Goal: Task Accomplishment & Management: Manage account settings

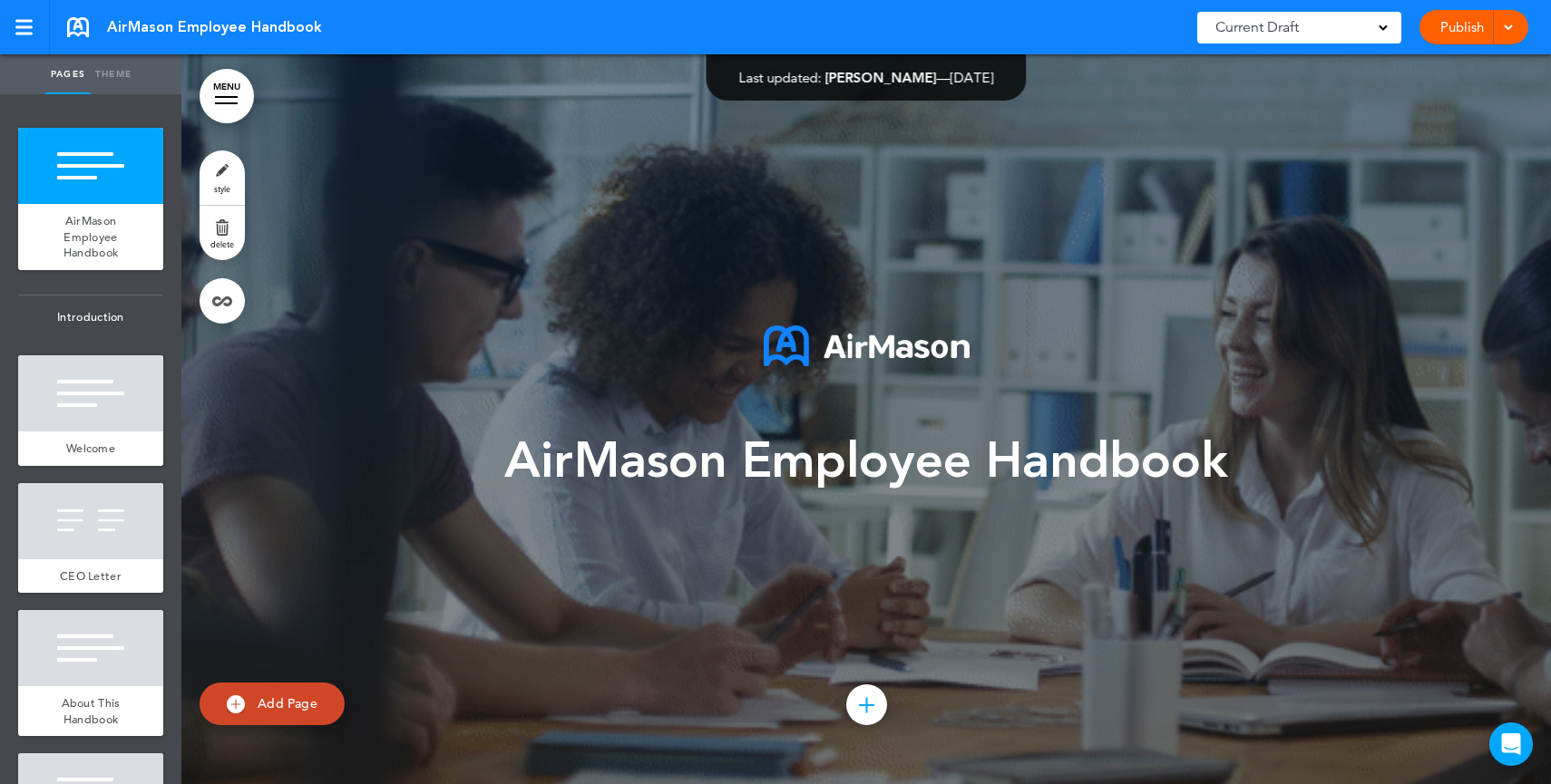
click at [686, 551] on div "AirMason Employee Handbook Add collapsible section ? In order to add a collapsi…" at bounding box center [866, 418] width 907 height 323
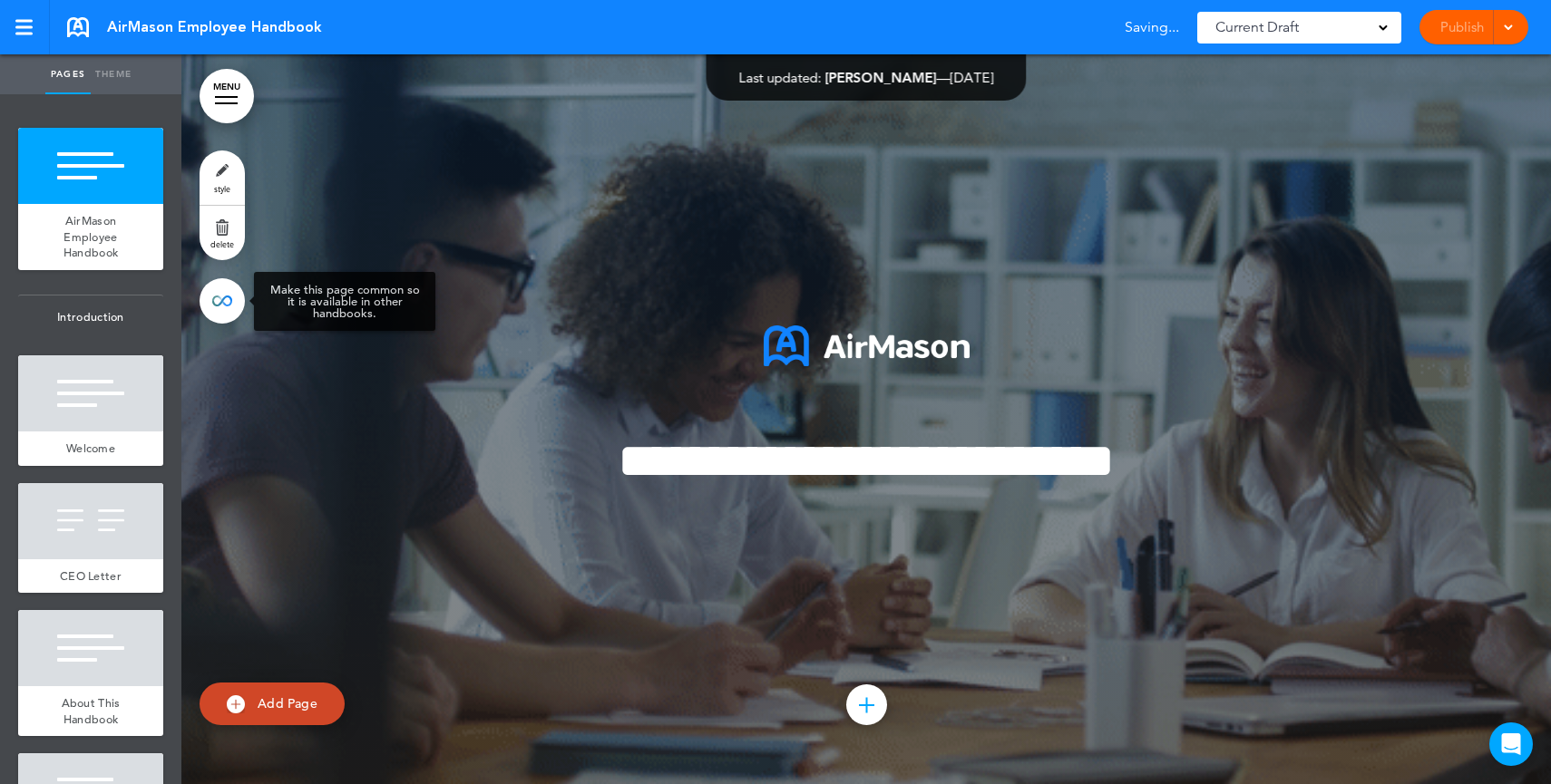
click at [222, 316] on link at bounding box center [223, 301] width 45 height 45
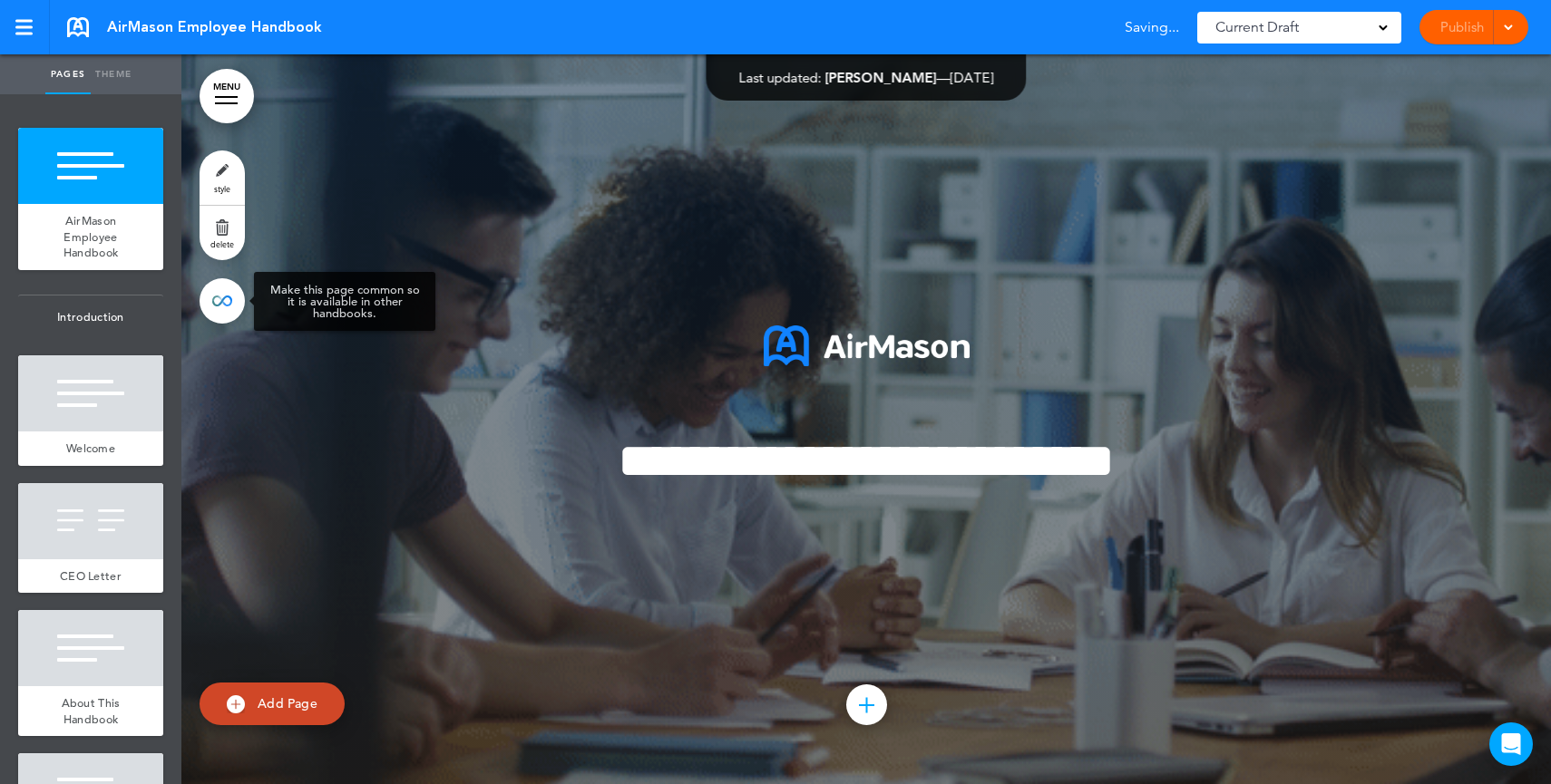
type input "**********"
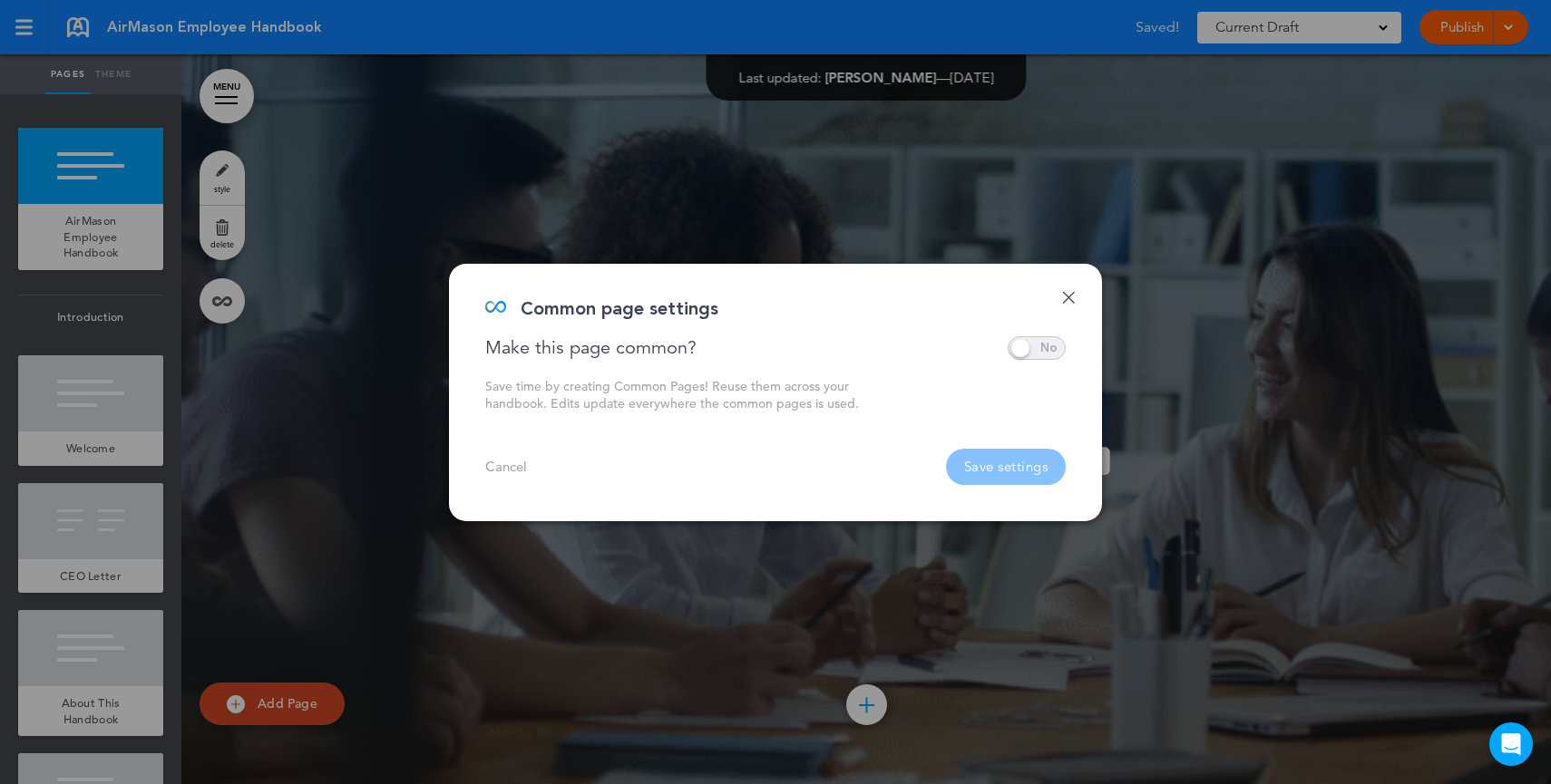
click at [1012, 352] on span at bounding box center [1036, 348] width 58 height 24
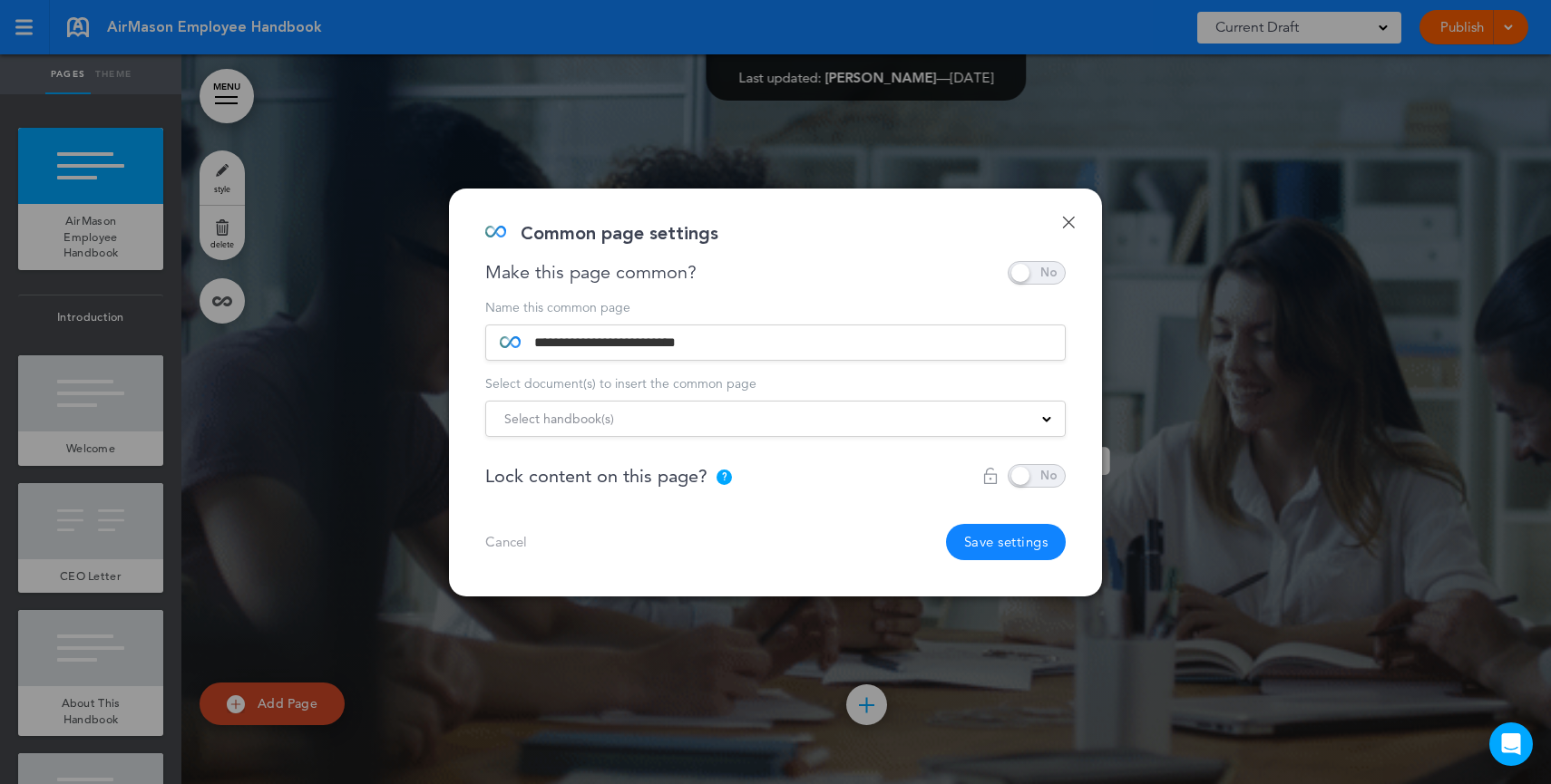
click at [568, 430] on span "Select handbook(s)" at bounding box center [559, 418] width 109 height 25
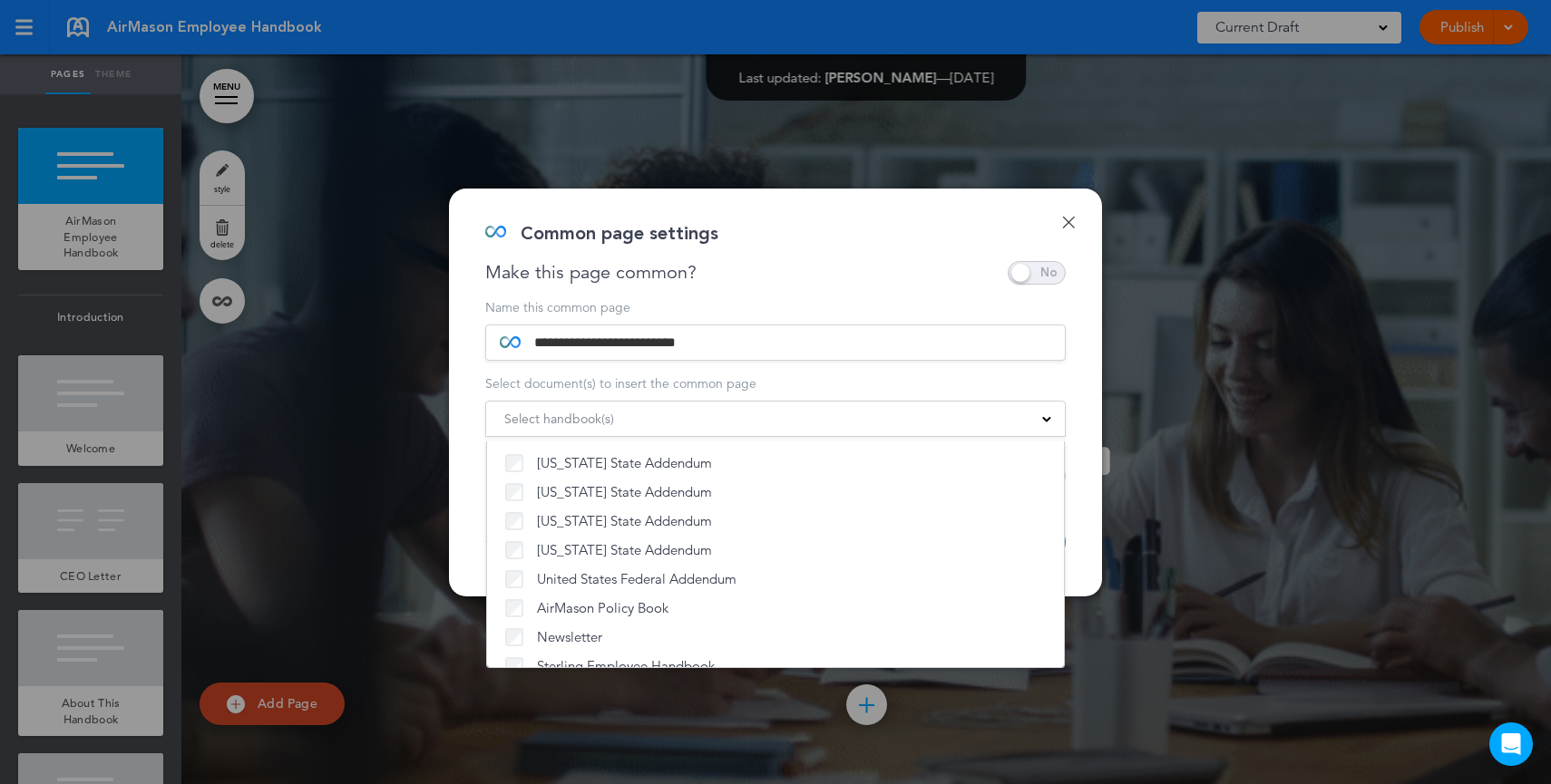
click at [1031, 269] on span at bounding box center [1036, 272] width 58 height 24
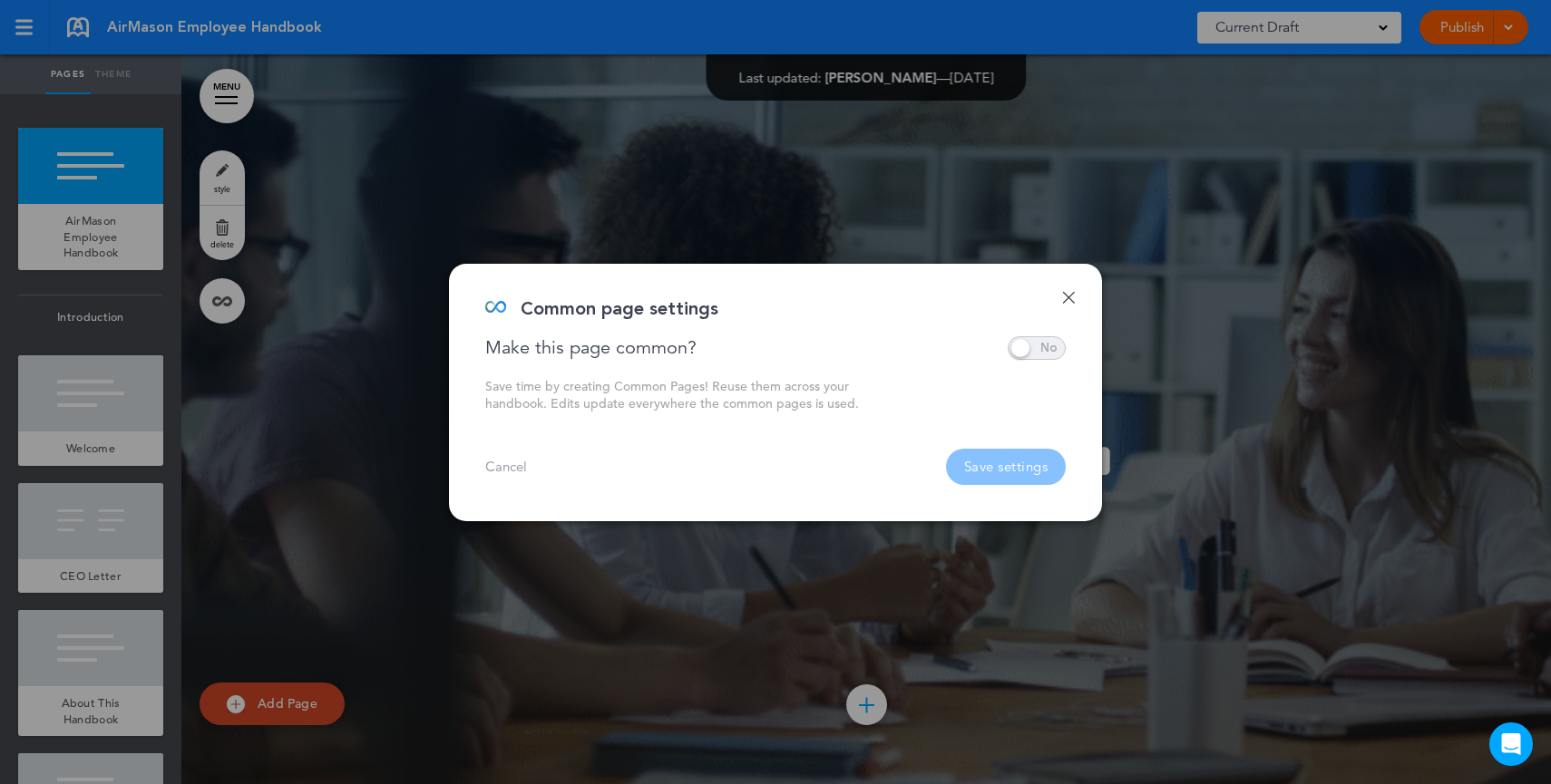
click at [1064, 301] on link "Done" at bounding box center [1067, 297] width 12 height 12
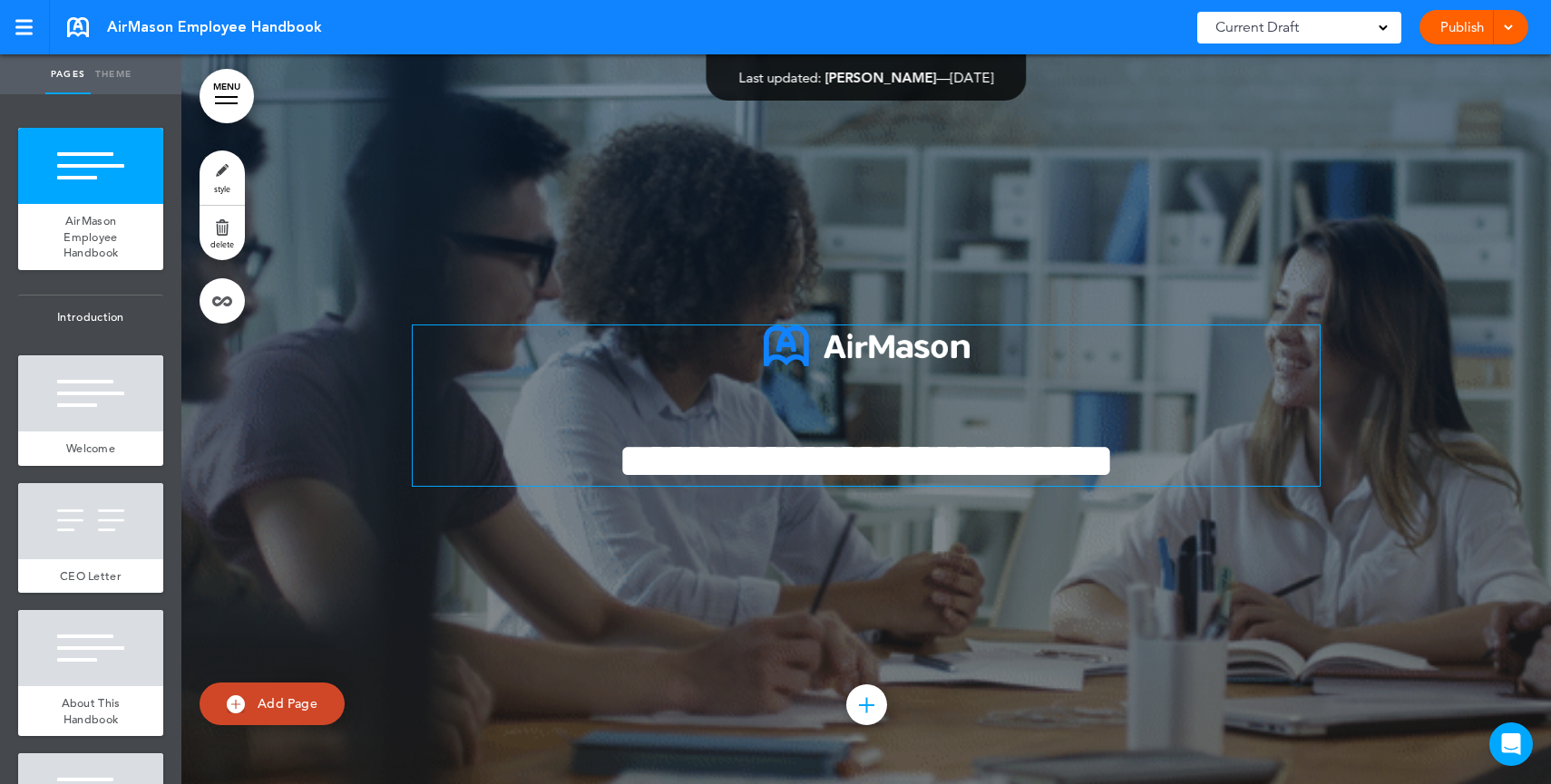
click at [794, 384] on p at bounding box center [866, 367] width 907 height 83
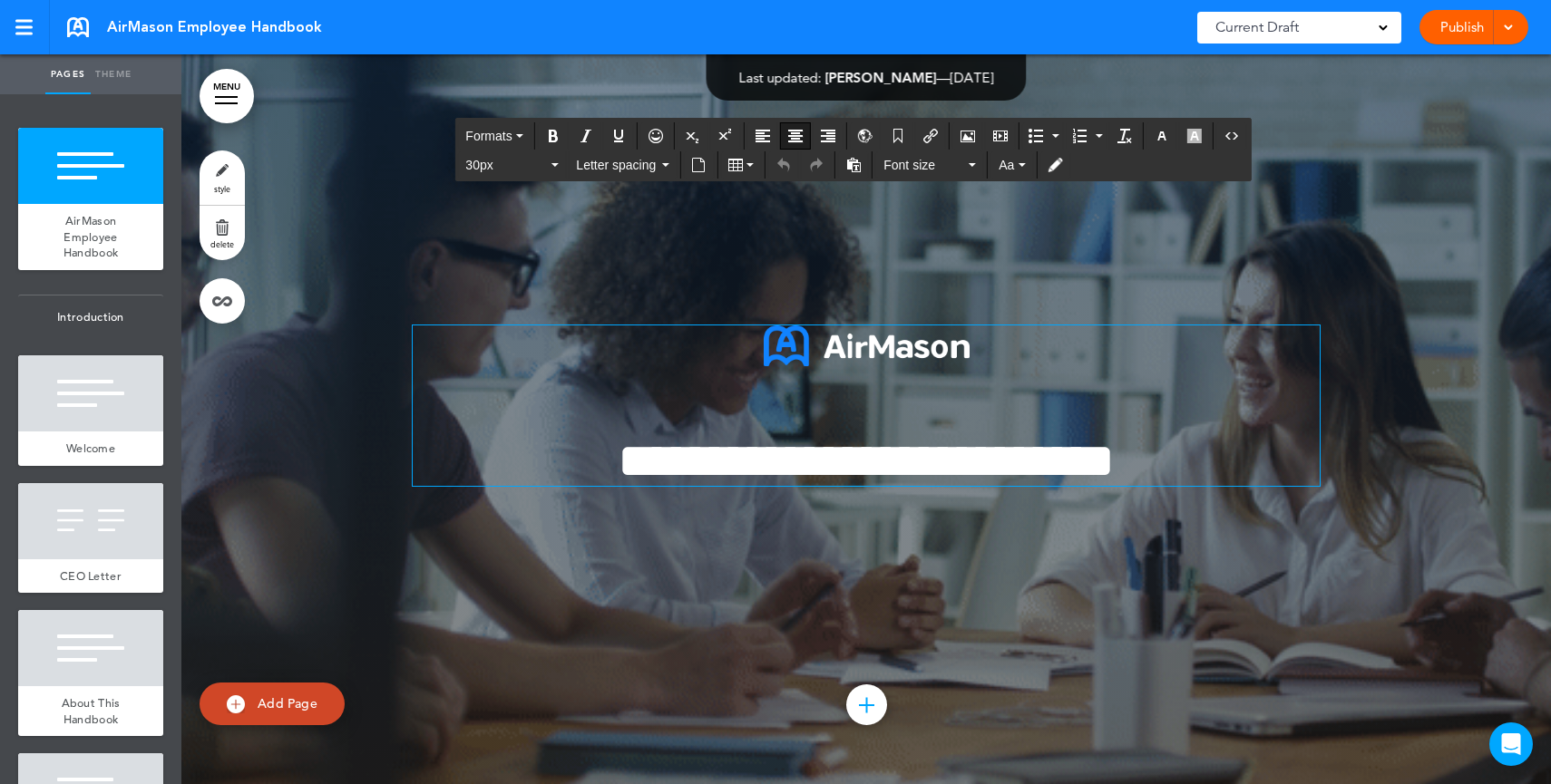
click at [1237, 466] on h1 "**********" at bounding box center [866, 461] width 907 height 50
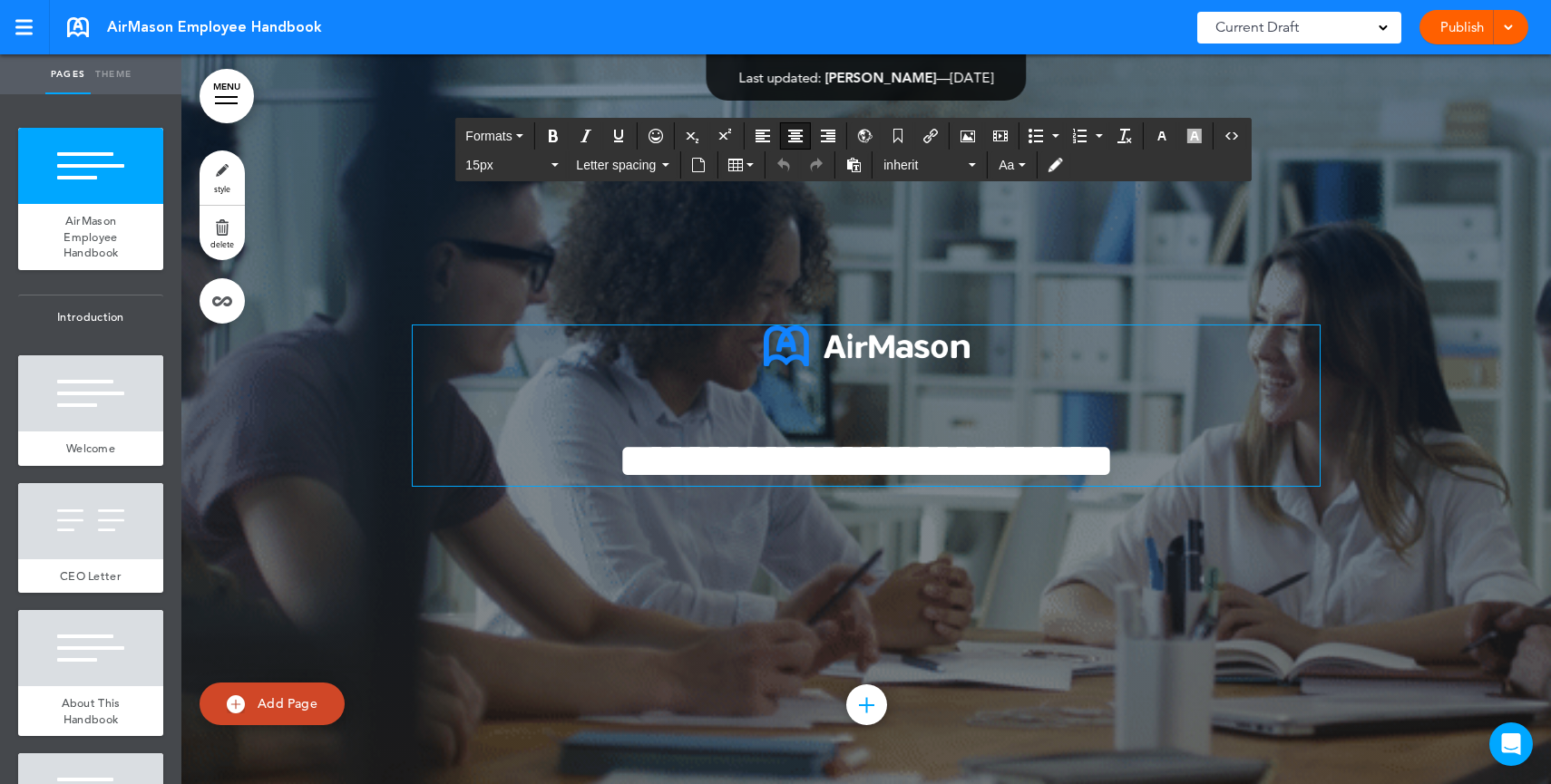
click at [1338, 24] on div "Current Draft" at bounding box center [1298, 28] width 204 height 32
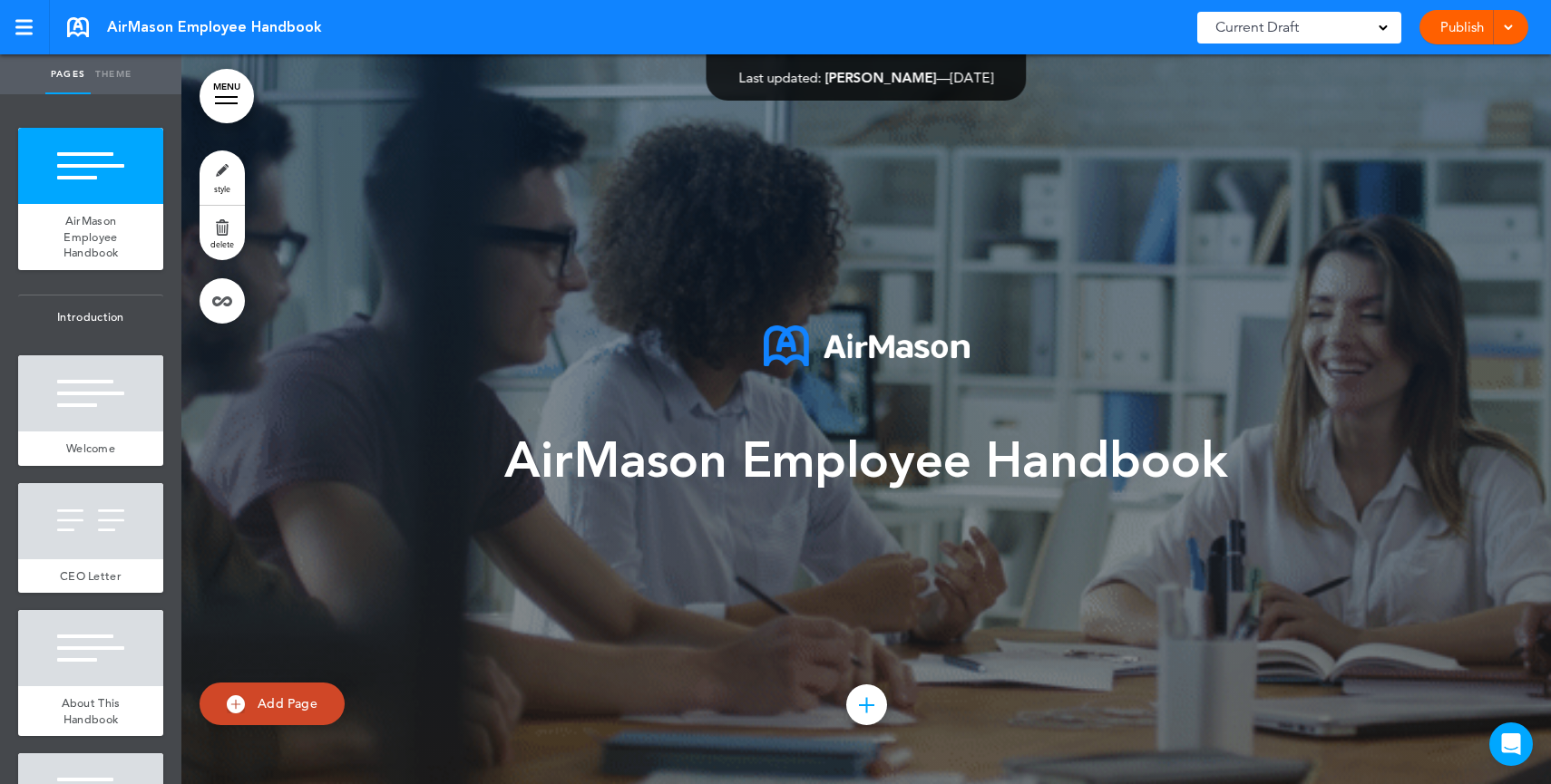
click at [761, 403] on p at bounding box center [866, 367] width 907 height 83
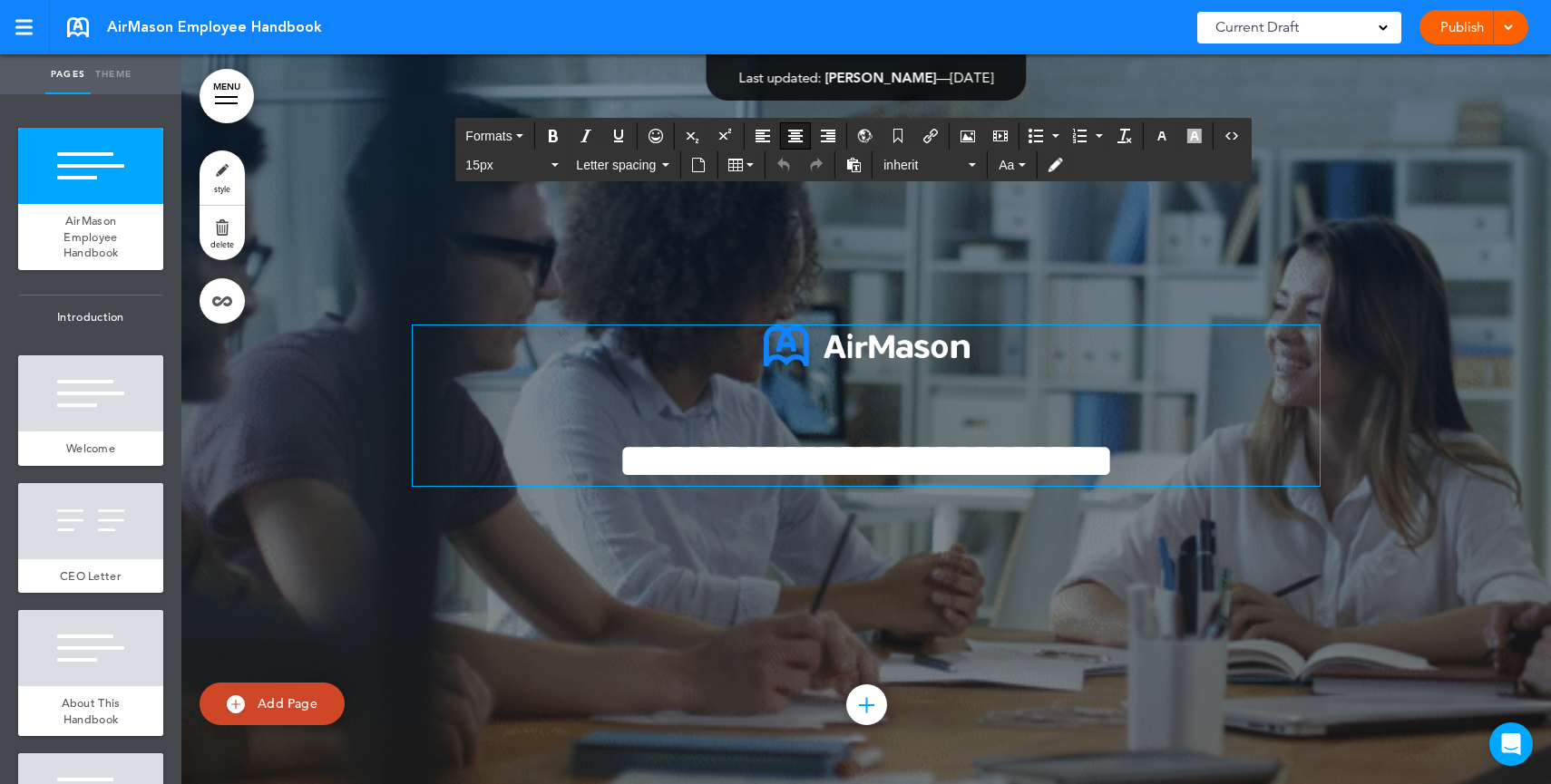
click at [943, 470] on span "**********" at bounding box center [866, 461] width 497 height 50
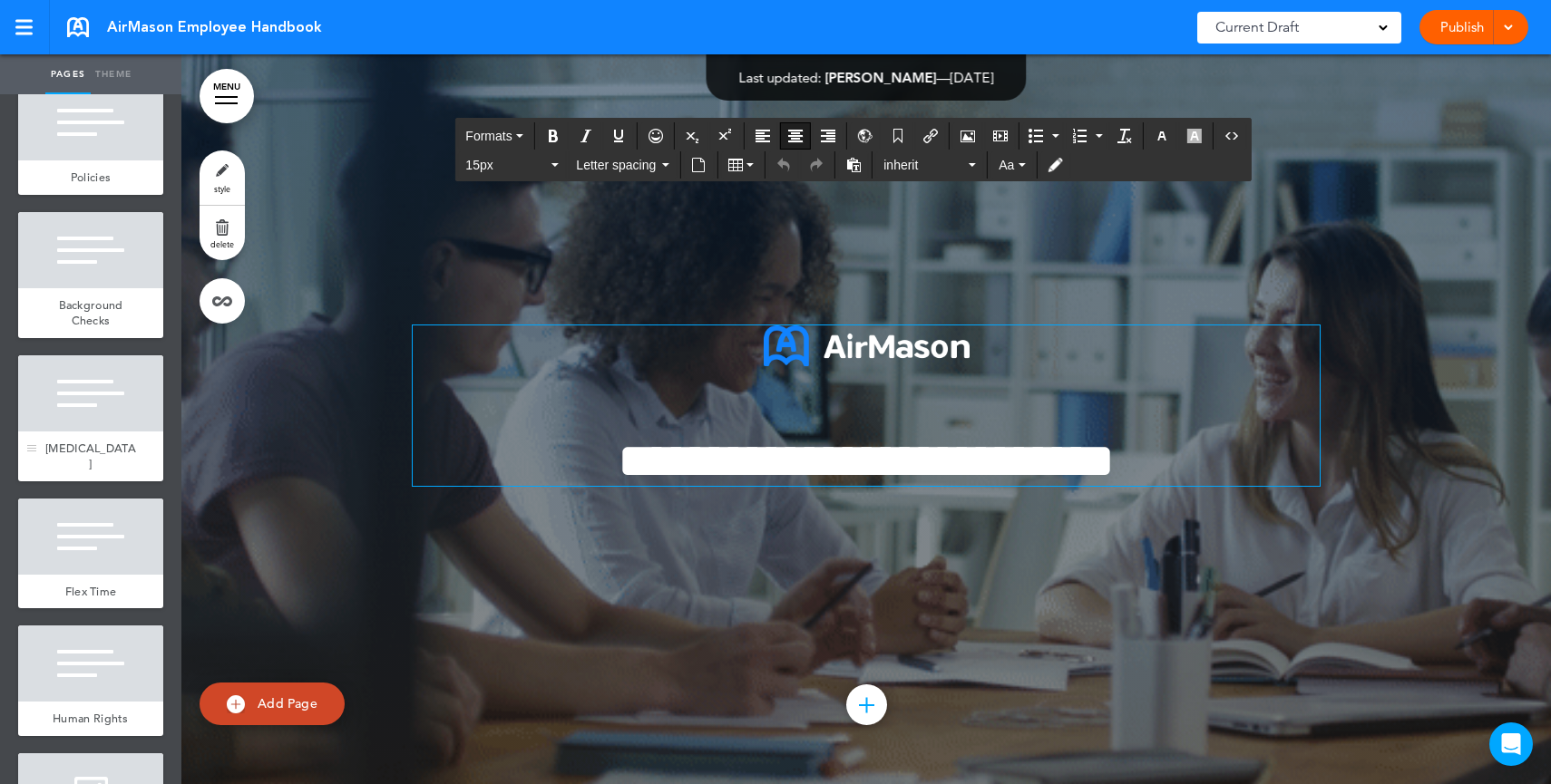
scroll to position [3488, 0]
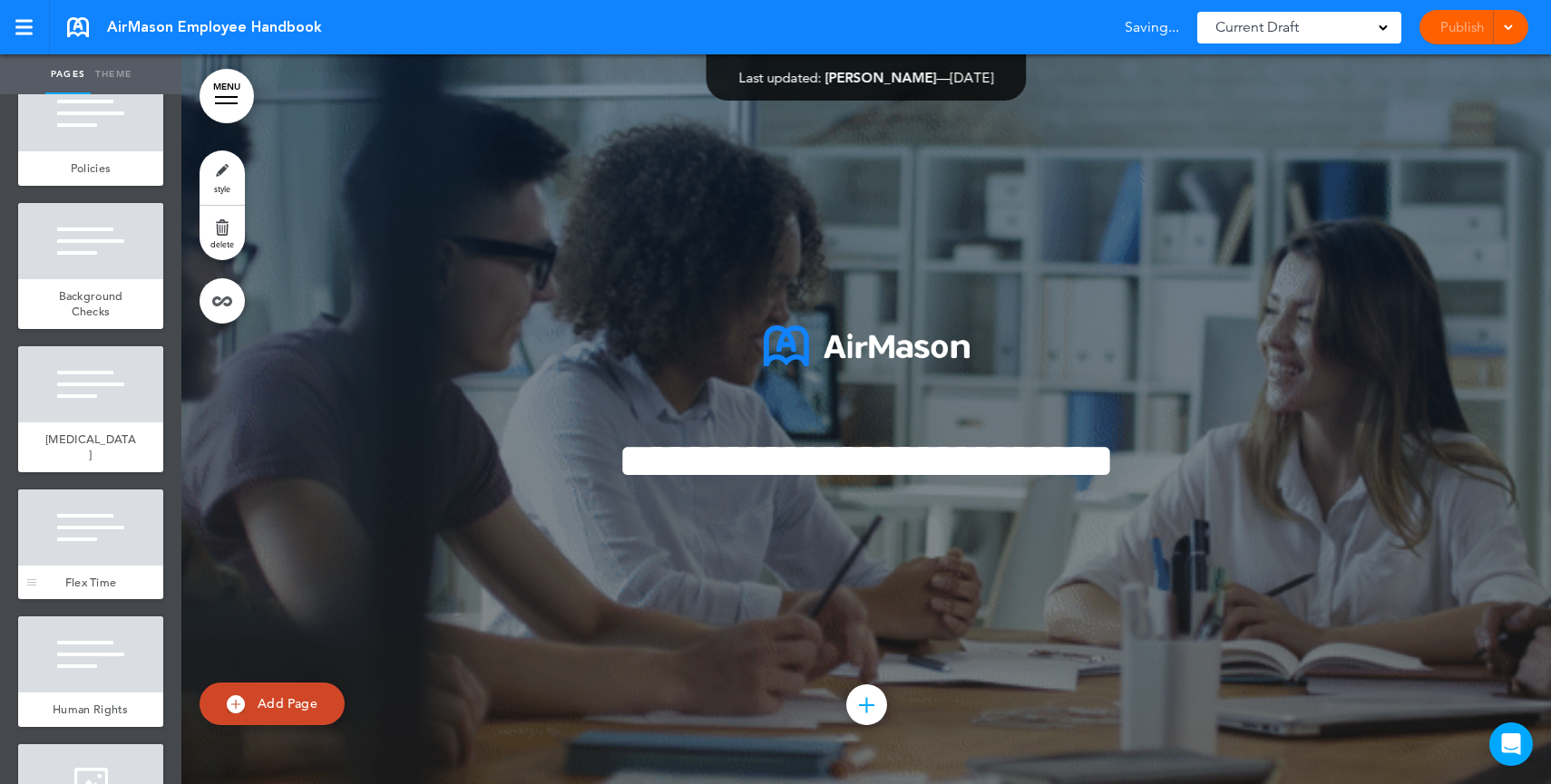
click at [107, 559] on div at bounding box center [91, 527] width 145 height 76
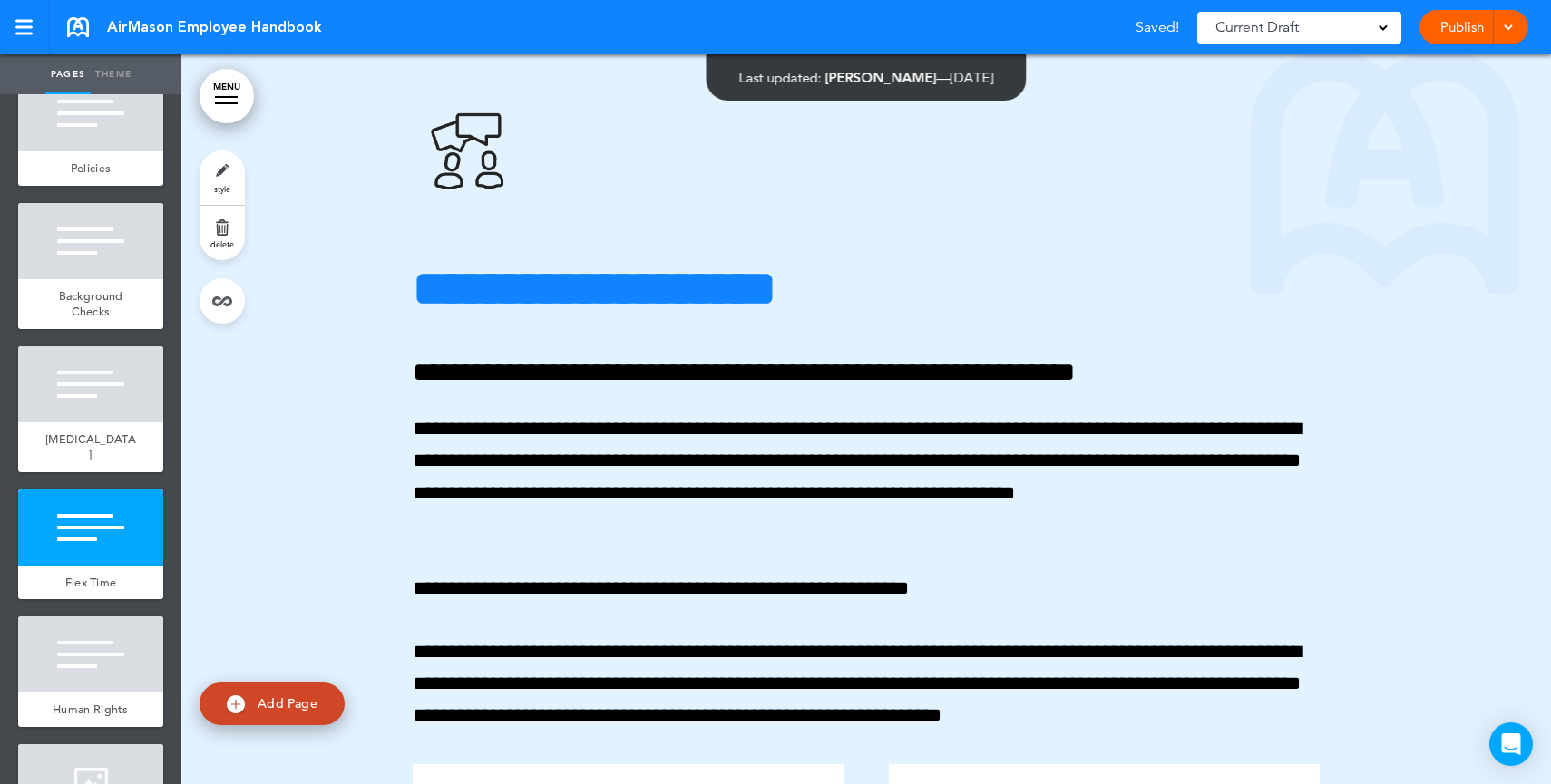
scroll to position [27867, 0]
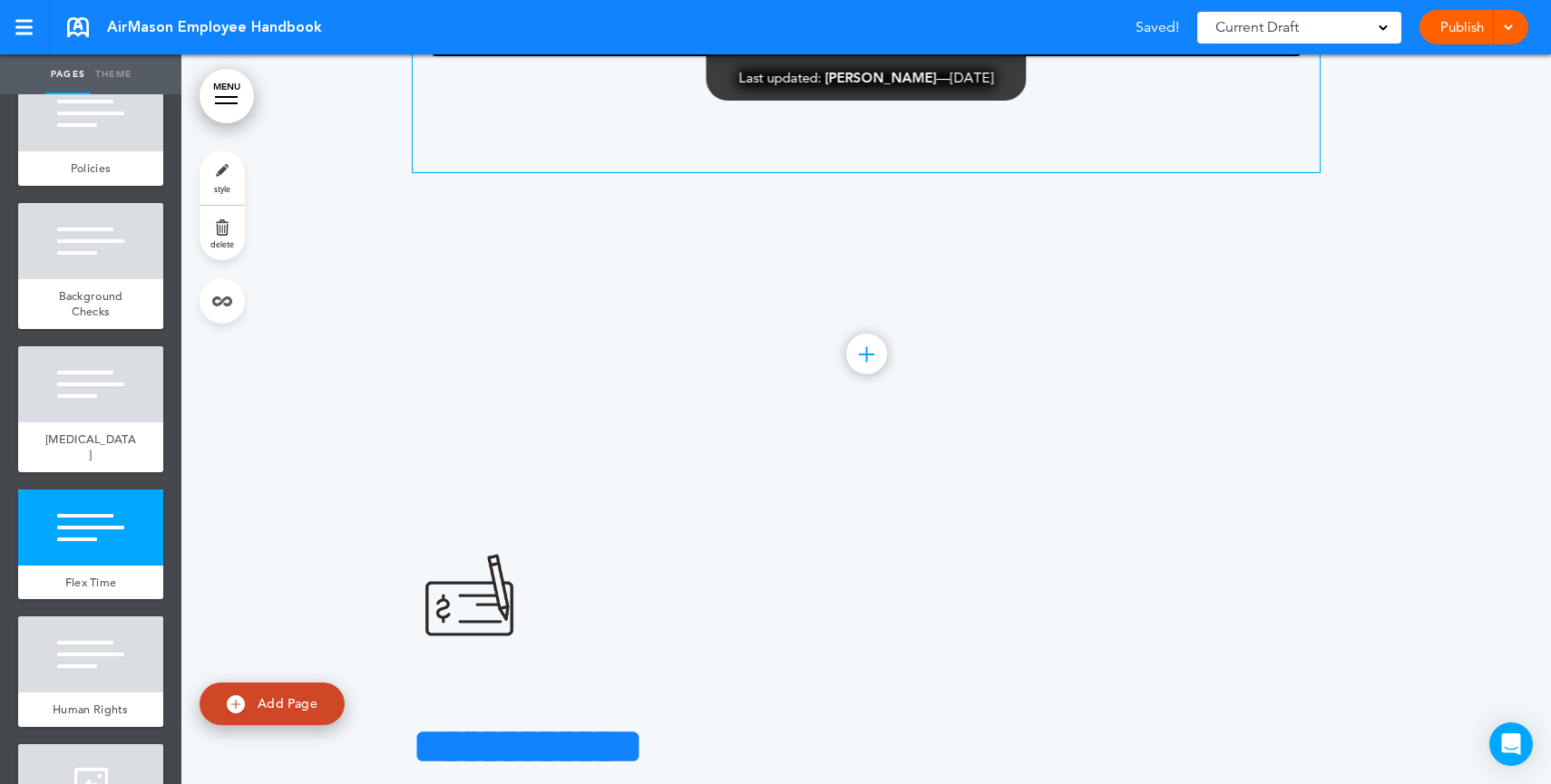
click at [1139, 172] on div "**********" at bounding box center [866, 39] width 907 height 268
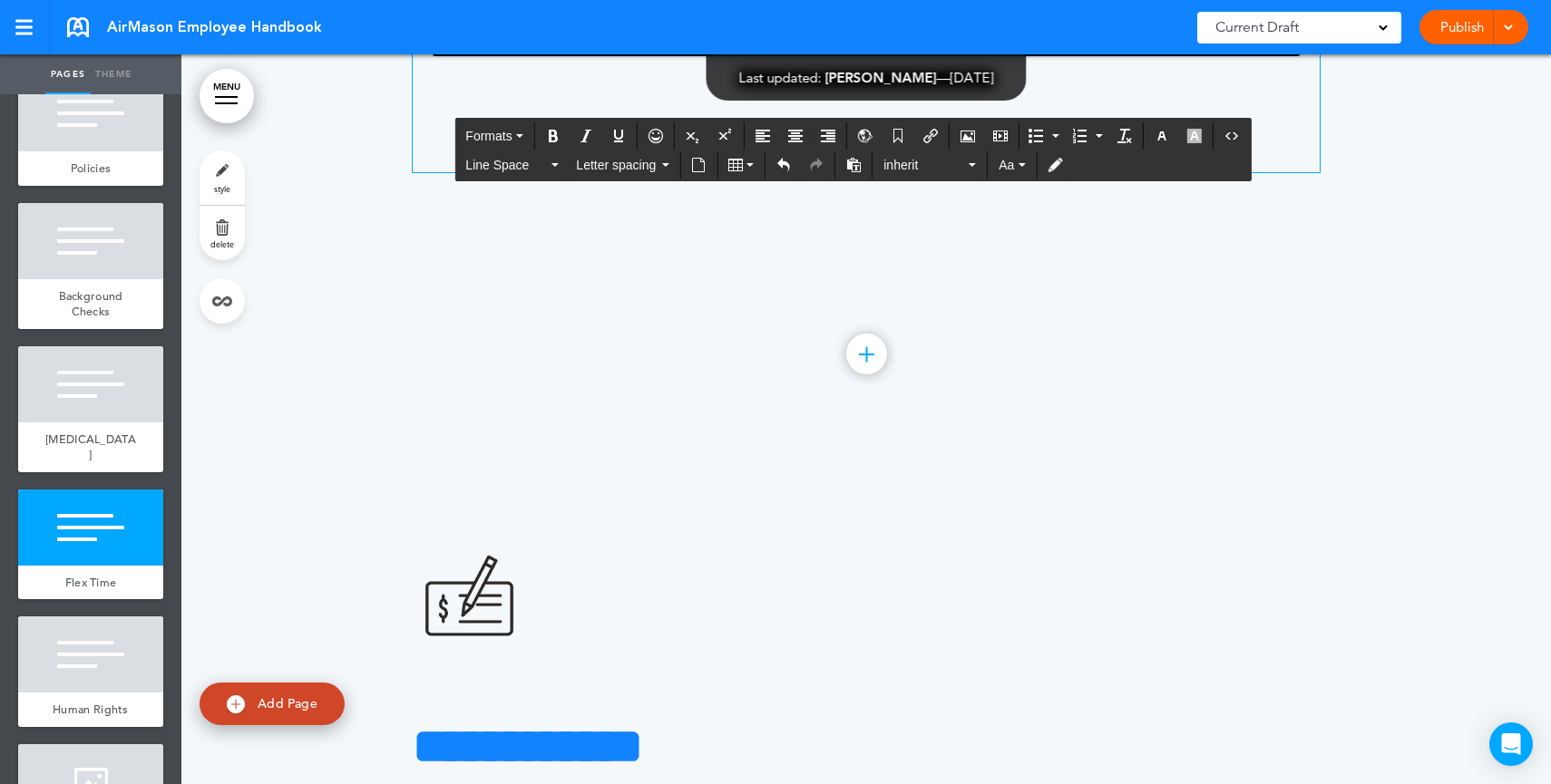
drag, startPoint x: 1126, startPoint y: 504, endPoint x: 967, endPoint y: 499, distance: 159.1
click at [959, 172] on h4 "**********" at bounding box center [866, 156] width 907 height 32
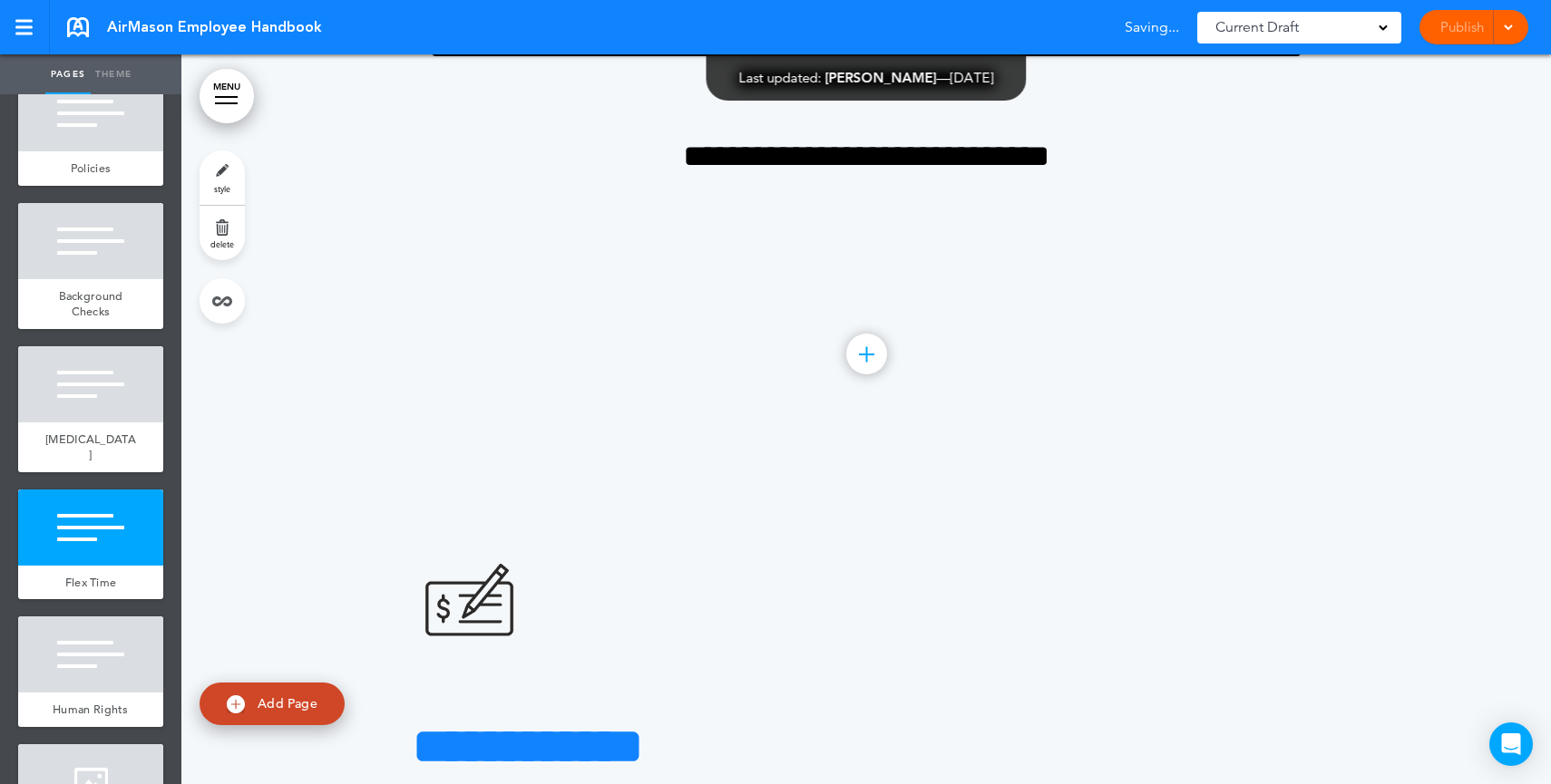
click at [1474, 37] on div "Publish Publish Preview Draft" at bounding box center [1473, 27] width 108 height 35
click at [1474, 37] on link "Publish" at bounding box center [1461, 27] width 58 height 35
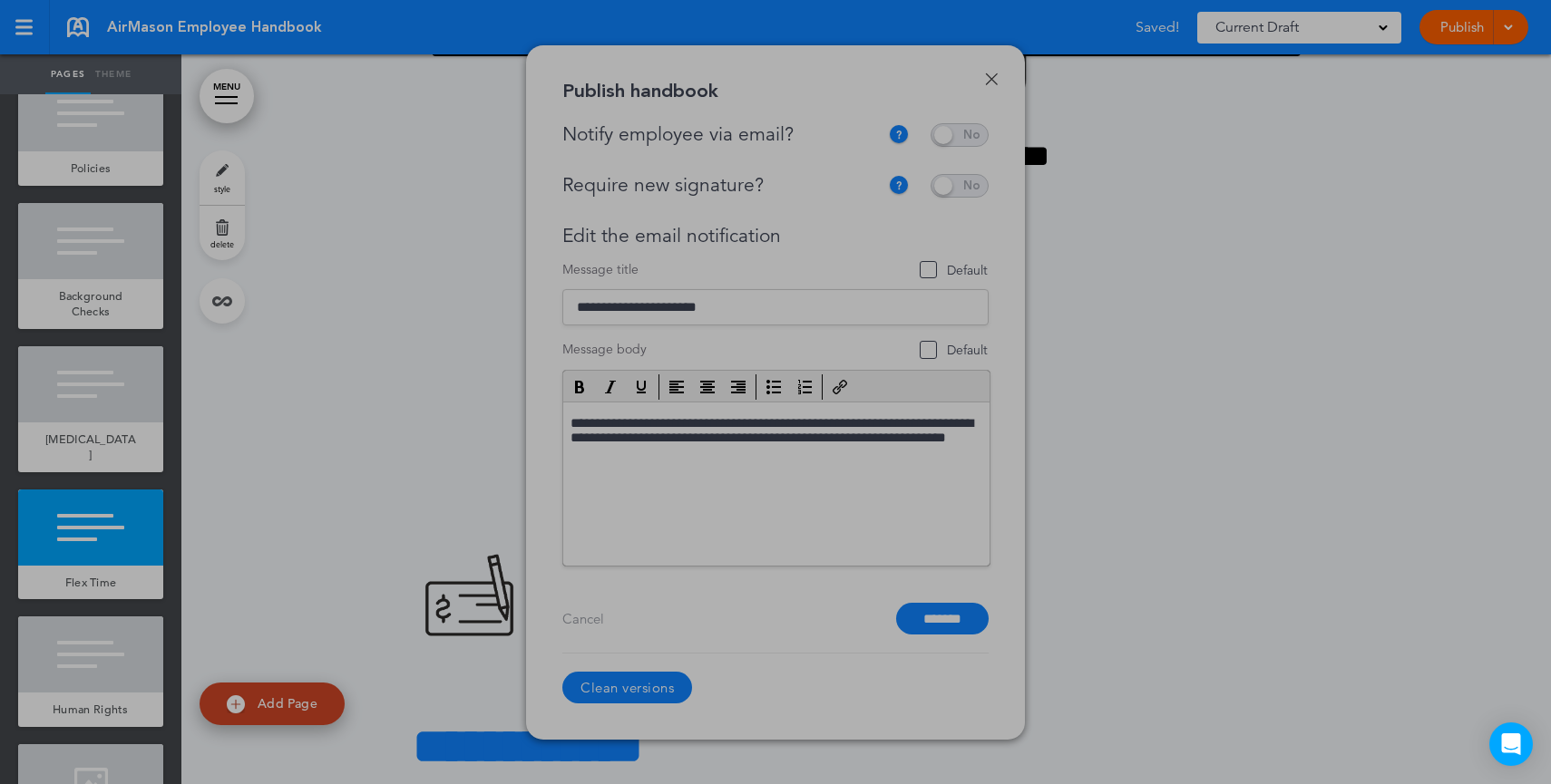
scroll to position [0, 0]
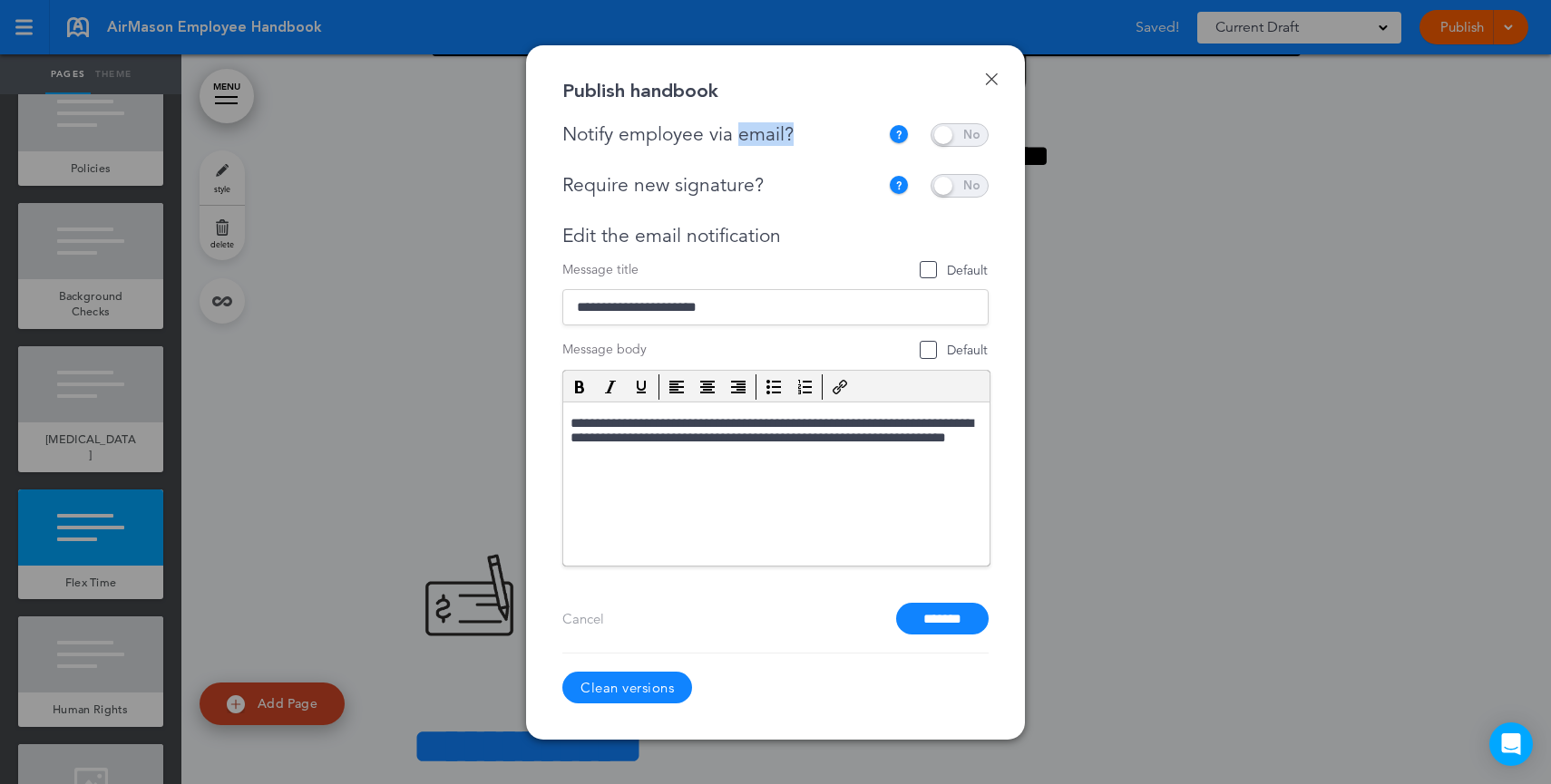
drag, startPoint x: 828, startPoint y: 138, endPoint x: 737, endPoint y: 139, distance: 91.0
click at [737, 139] on div "Notify employee via email?" at bounding box center [724, 135] width 325 height 23
drag, startPoint x: 783, startPoint y: 178, endPoint x: 674, endPoint y: 185, distance: 109.2
click at [674, 185] on div "Require new signature?" at bounding box center [720, 186] width 317 height 23
drag, startPoint x: 820, startPoint y: 141, endPoint x: 714, endPoint y: 139, distance: 106.0
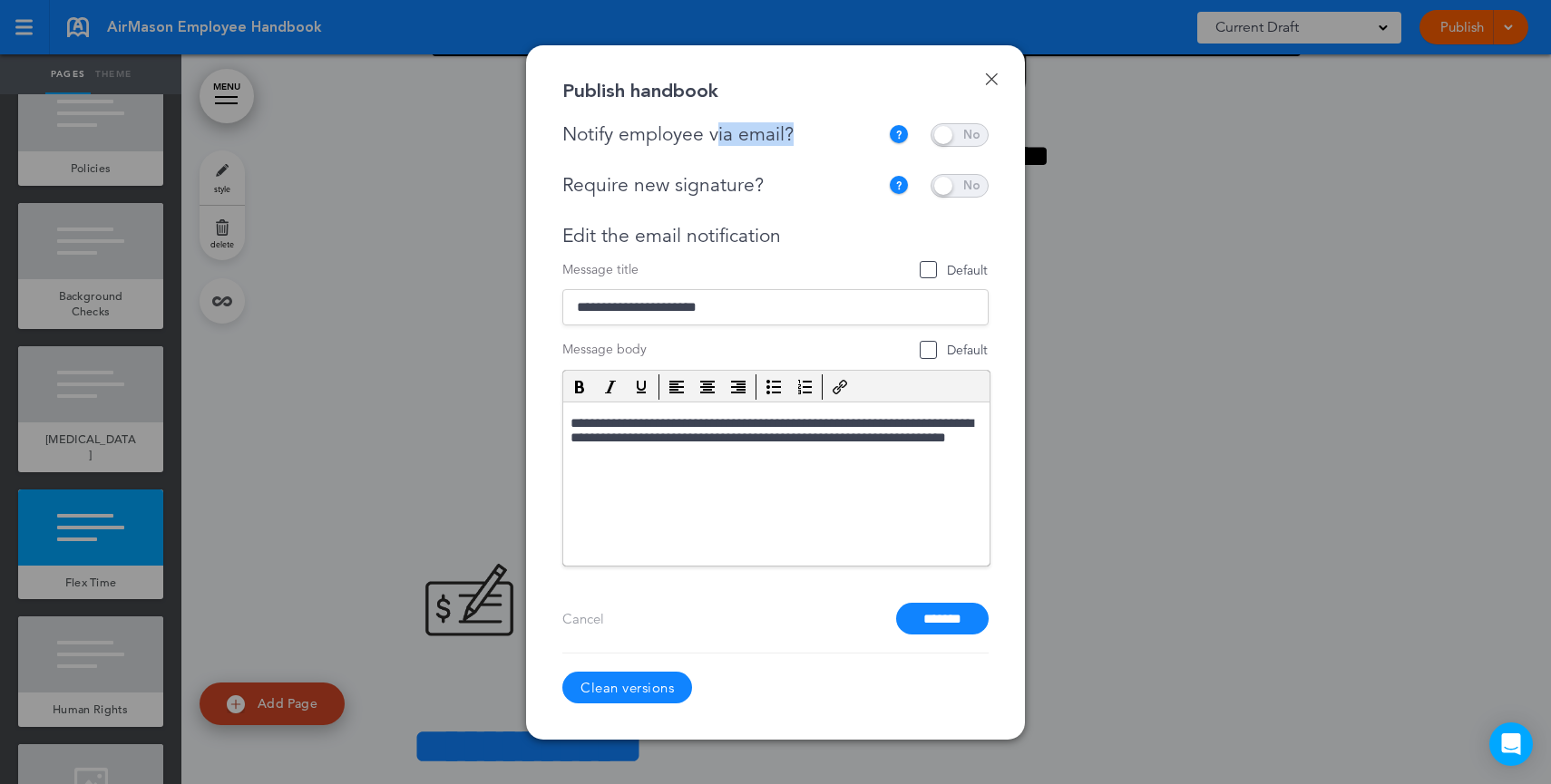
click at [714, 139] on div "Notify employee via email?" at bounding box center [724, 135] width 325 height 23
click at [930, 606] on input "*******" at bounding box center [942, 619] width 92 height 32
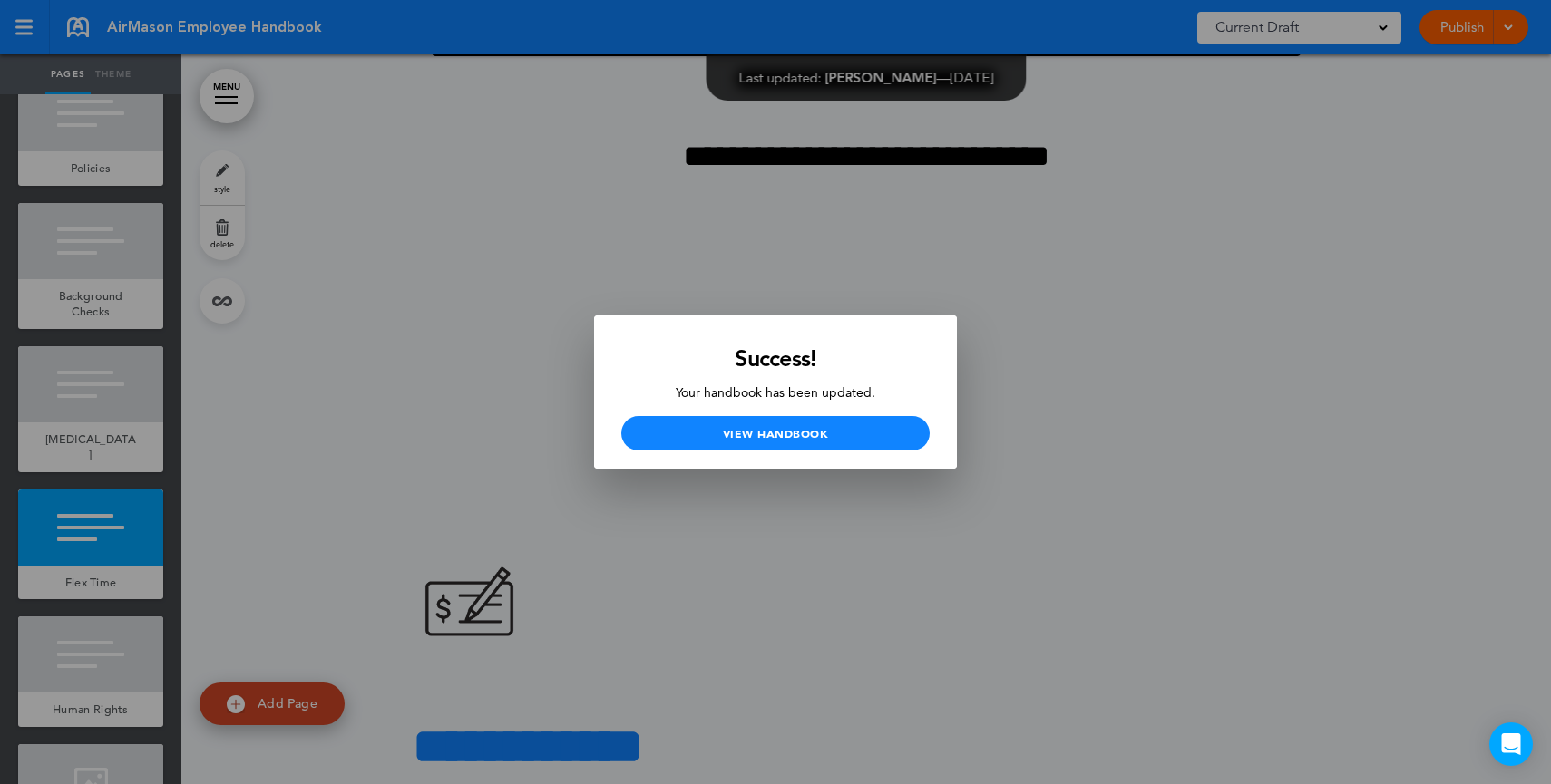
click at [1109, 299] on div at bounding box center [775, 392] width 1551 height 784
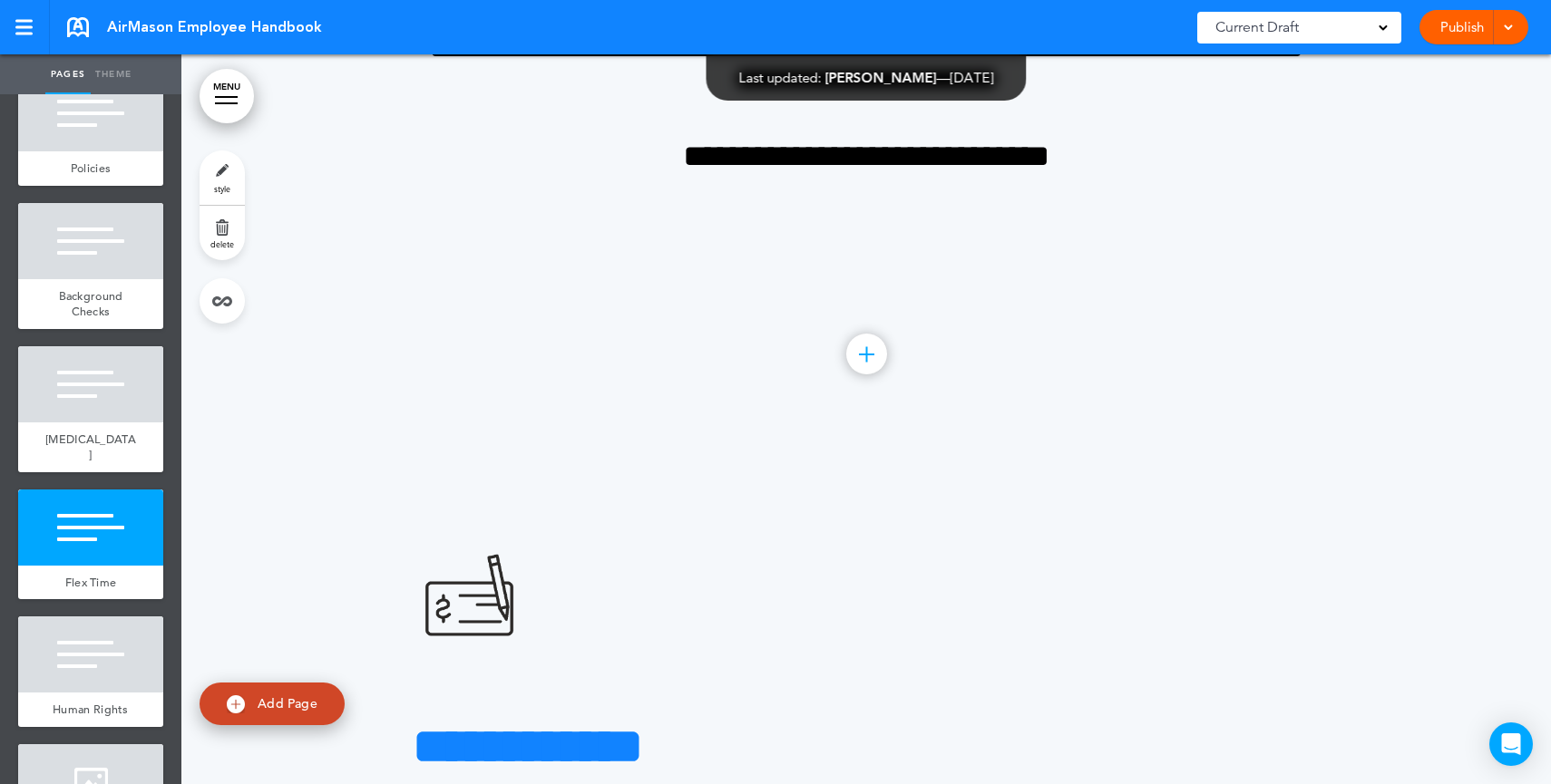
click at [1460, 25] on link "Publish" at bounding box center [1461, 27] width 58 height 35
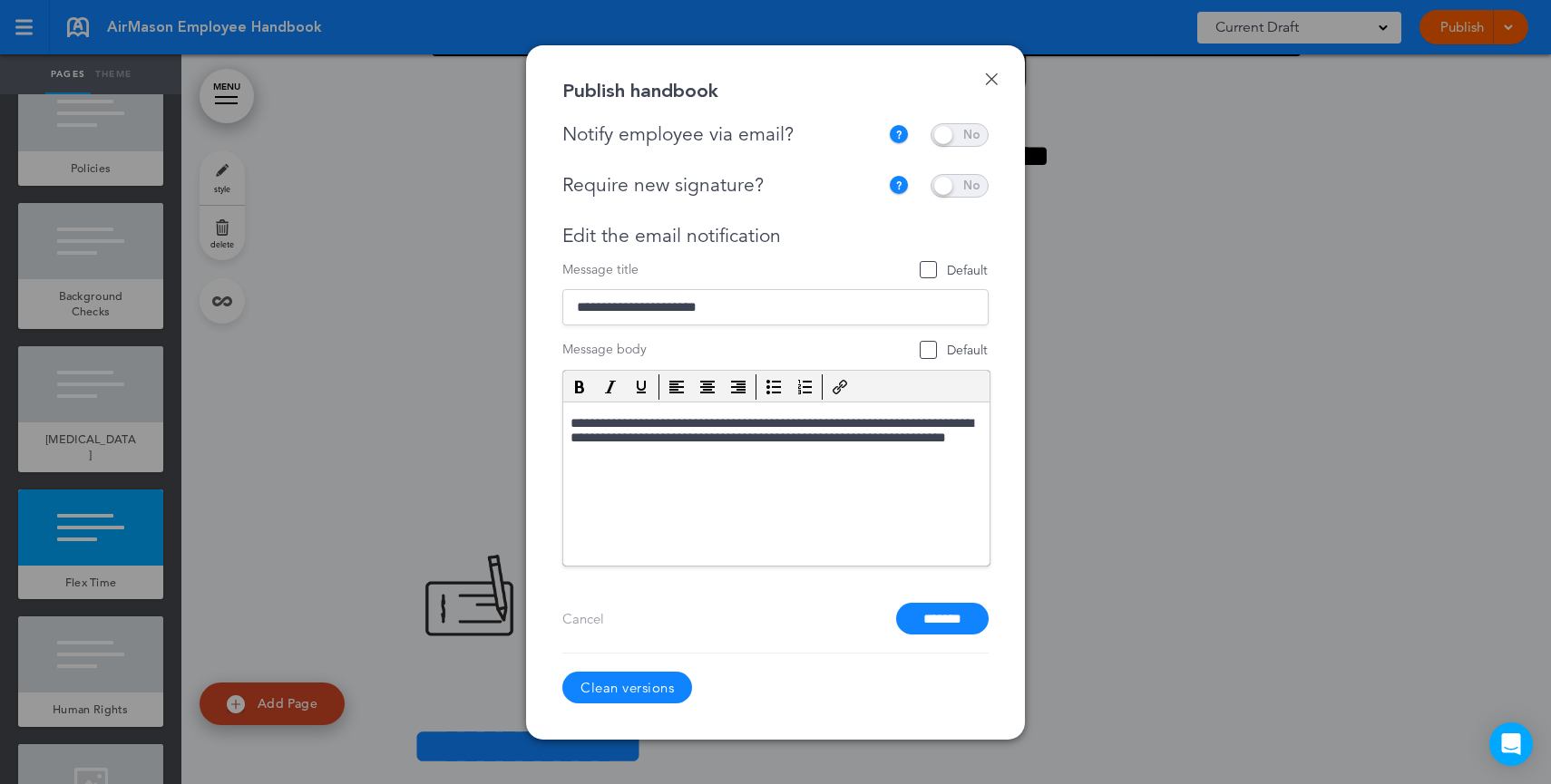
drag, startPoint x: 969, startPoint y: 137, endPoint x: 973, endPoint y: 157, distance: 20.4
click at [968, 137] on span at bounding box center [960, 135] width 58 height 24
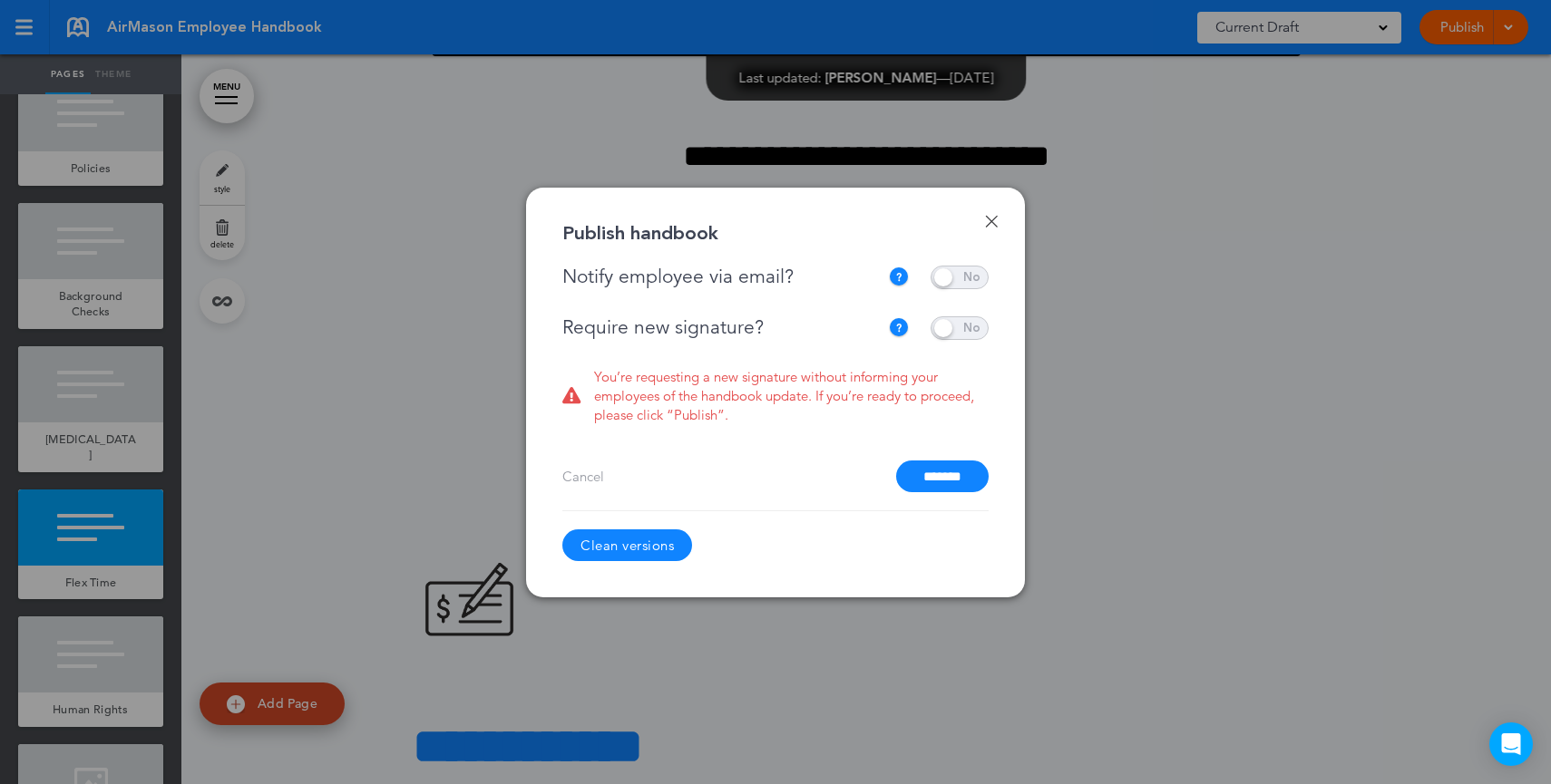
click at [963, 323] on span at bounding box center [960, 328] width 58 height 24
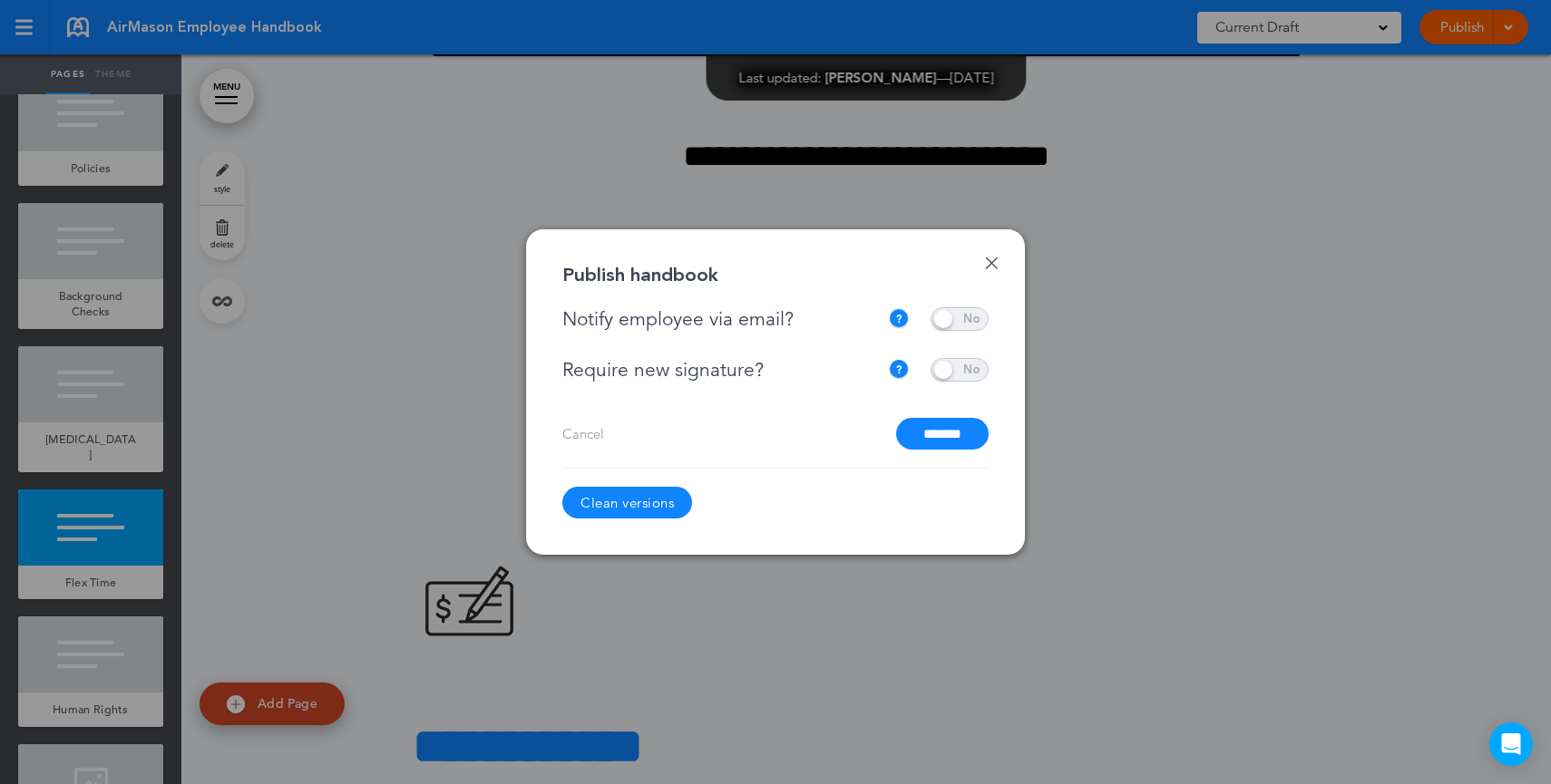
click at [998, 276] on div "Done Publish handbook Notify employee via email? If this handbook is ready to v…" at bounding box center [775, 391] width 499 height 325
click at [992, 269] on link "Done" at bounding box center [990, 262] width 12 height 12
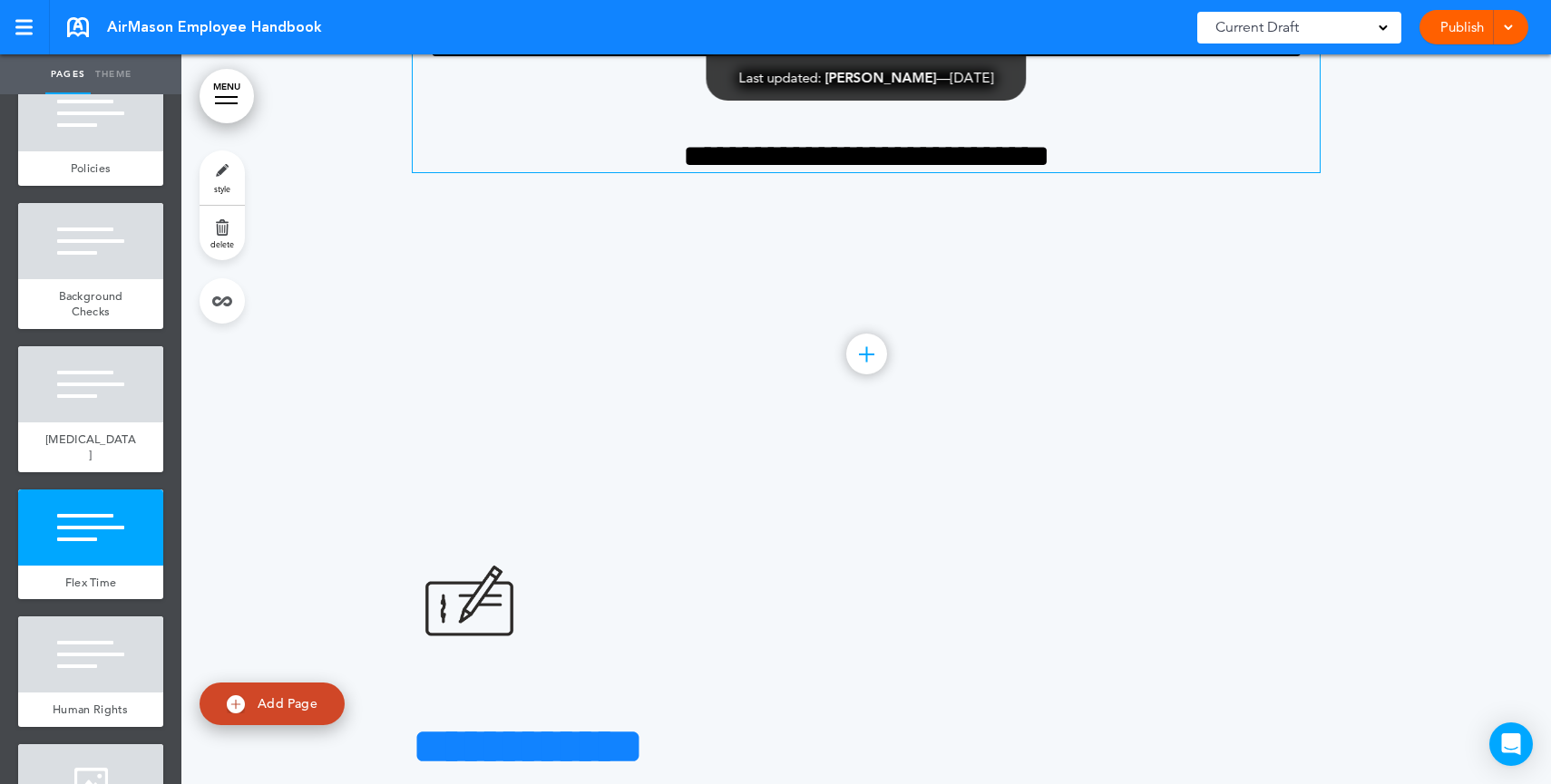
click at [1091, 172] on h4 "**********" at bounding box center [866, 156] width 907 height 32
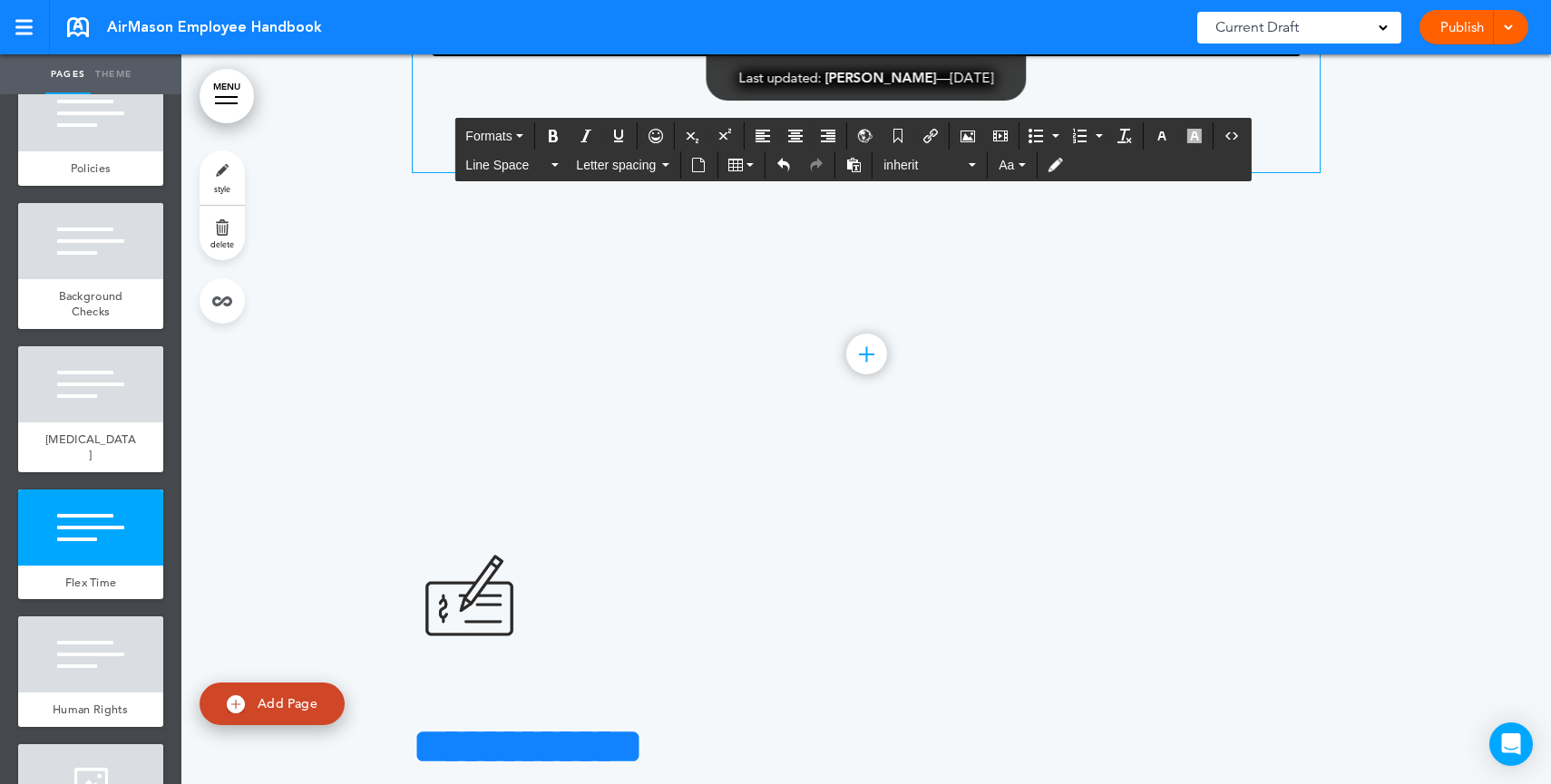
drag, startPoint x: 1063, startPoint y: 506, endPoint x: 638, endPoint y: 497, distance: 425.1
click at [638, 172] on h4 "**********" at bounding box center [866, 156] width 907 height 32
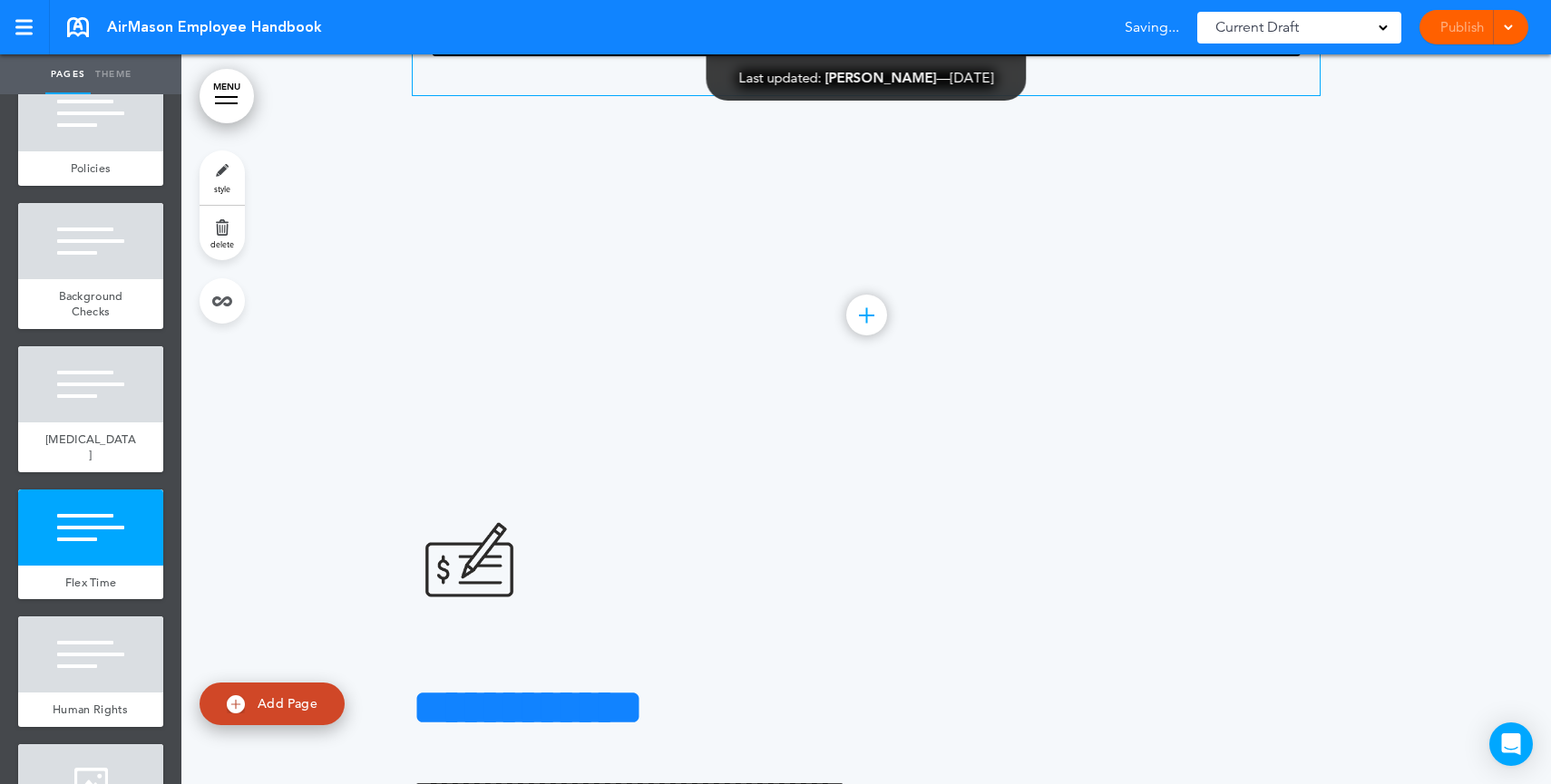
click at [225, 167] on link "style" at bounding box center [223, 178] width 45 height 55
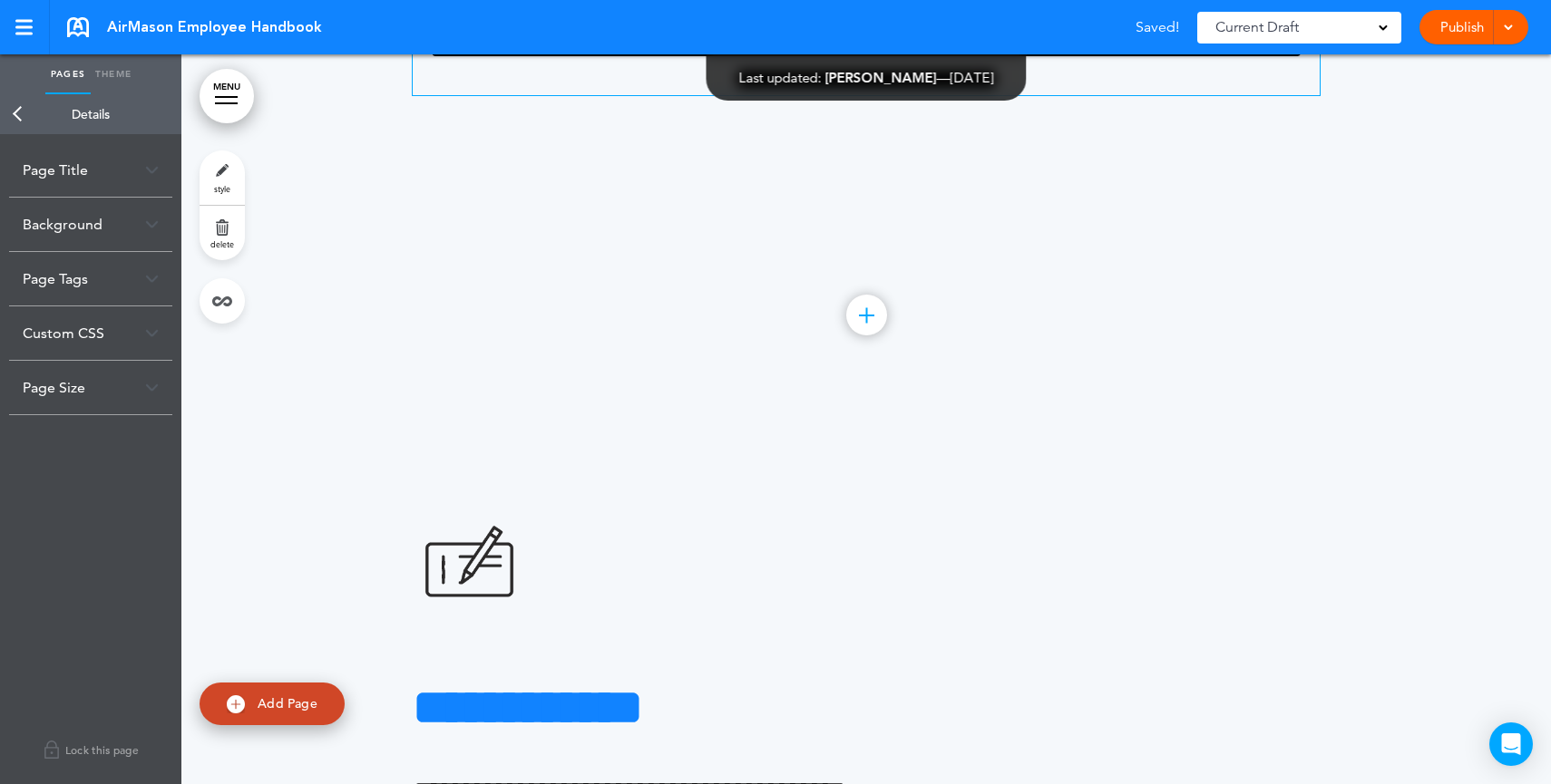
click at [128, 224] on div "Background" at bounding box center [91, 224] width 163 height 54
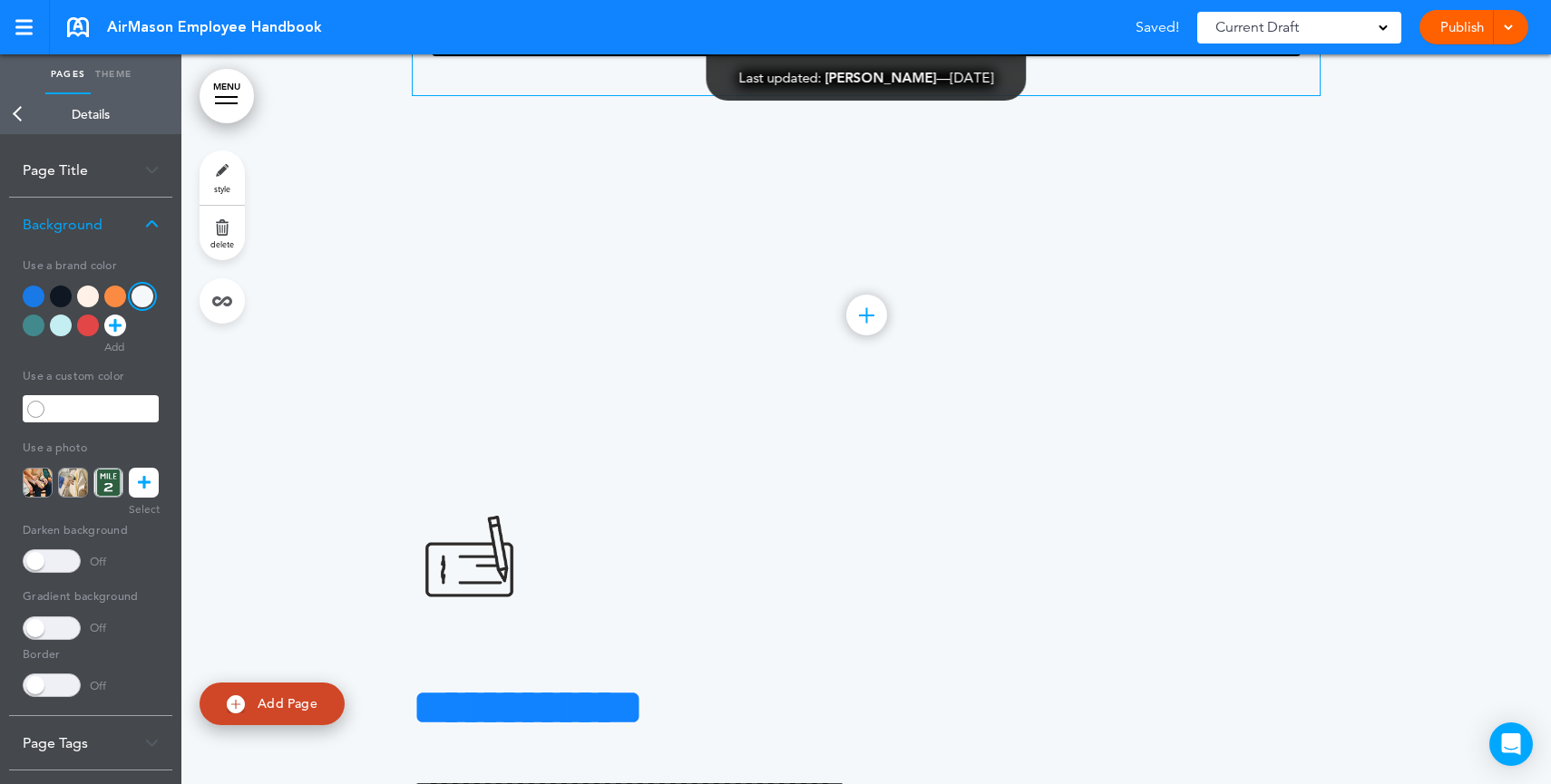
click at [50, 297] on div at bounding box center [60, 296] width 22 height 22
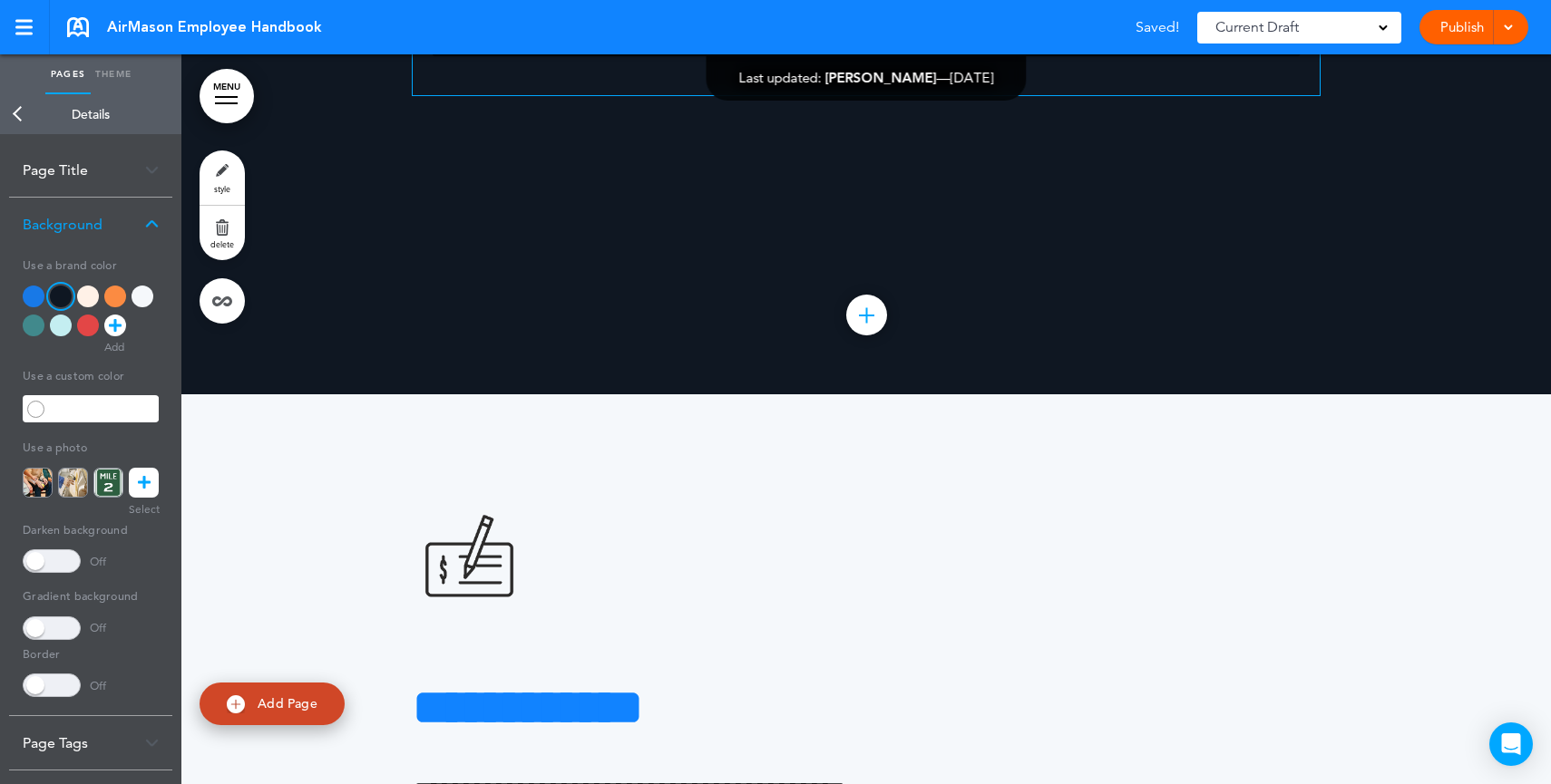
click at [38, 299] on div at bounding box center [33, 296] width 22 height 22
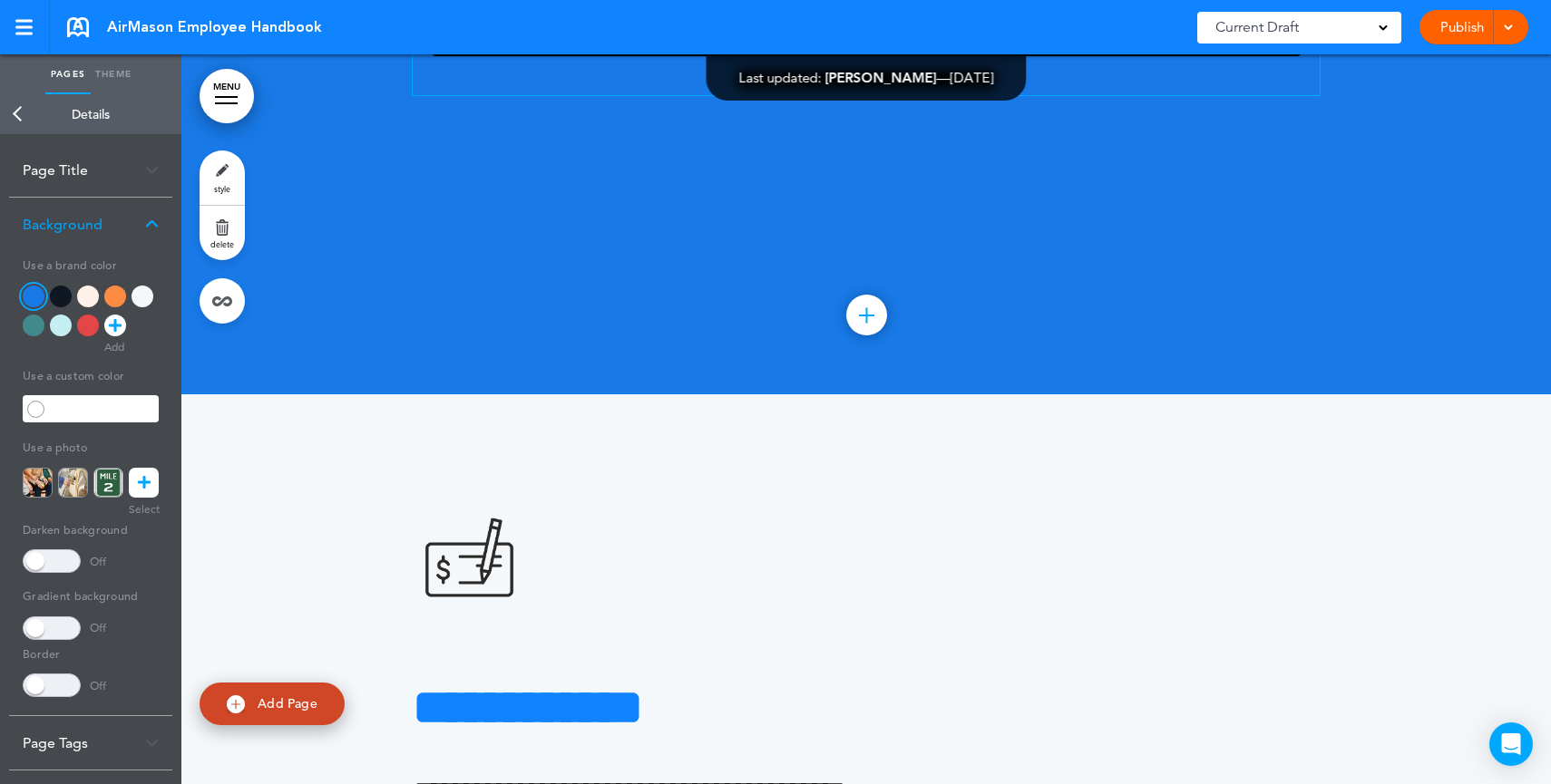
click at [36, 320] on div at bounding box center [33, 325] width 22 height 22
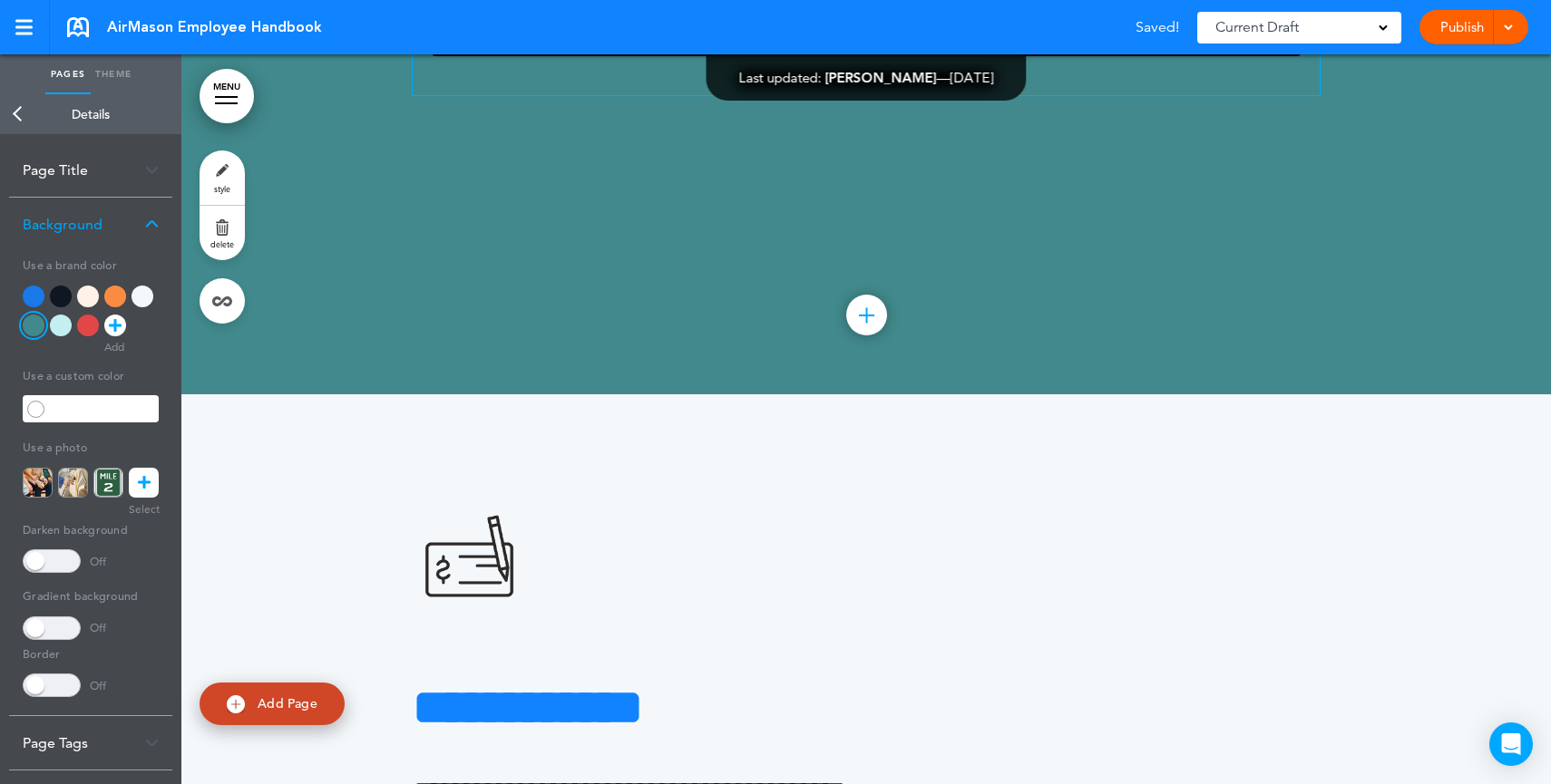
click at [56, 321] on div at bounding box center [60, 325] width 22 height 22
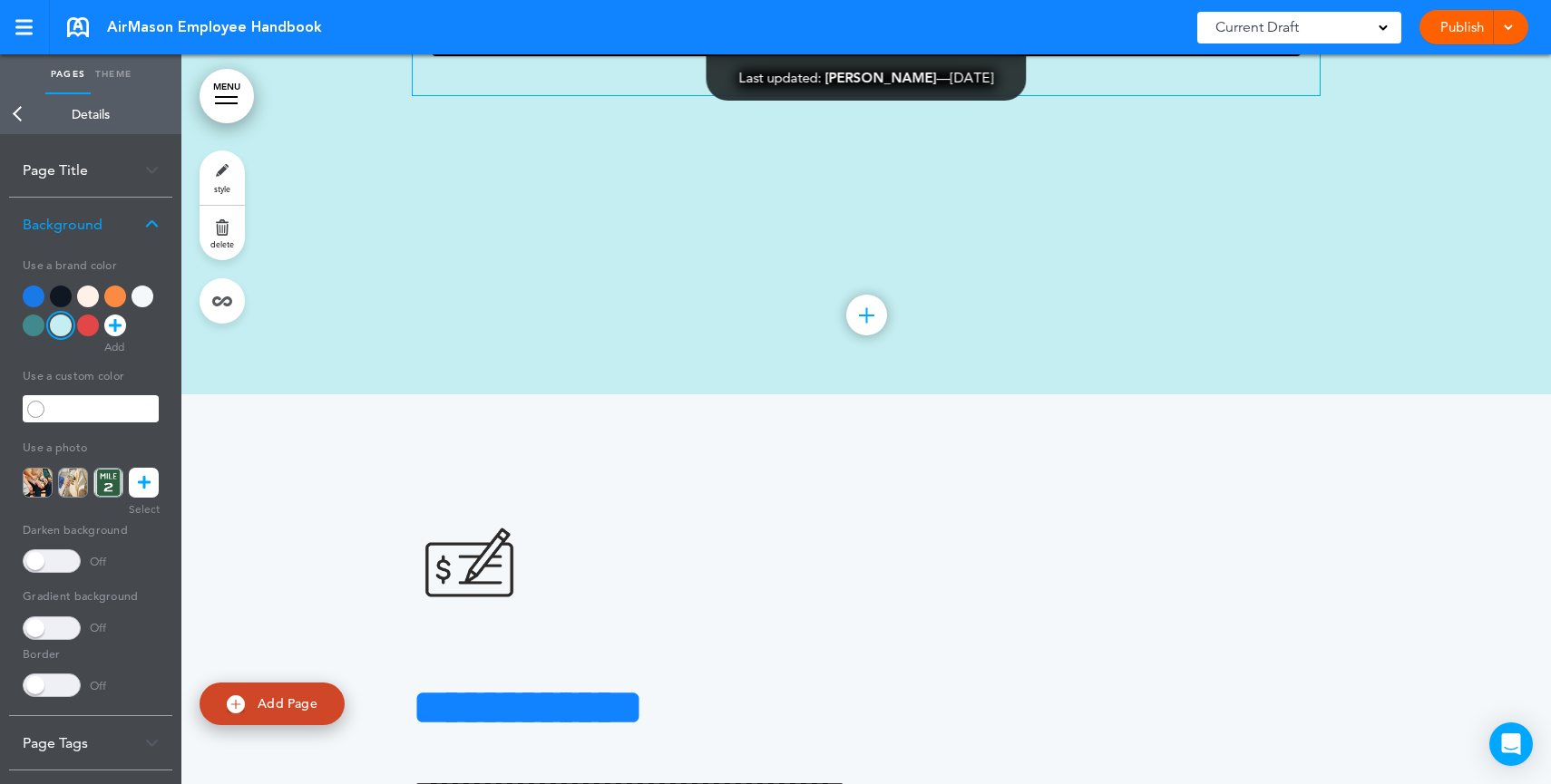
click at [88, 322] on div at bounding box center [88, 325] width 22 height 22
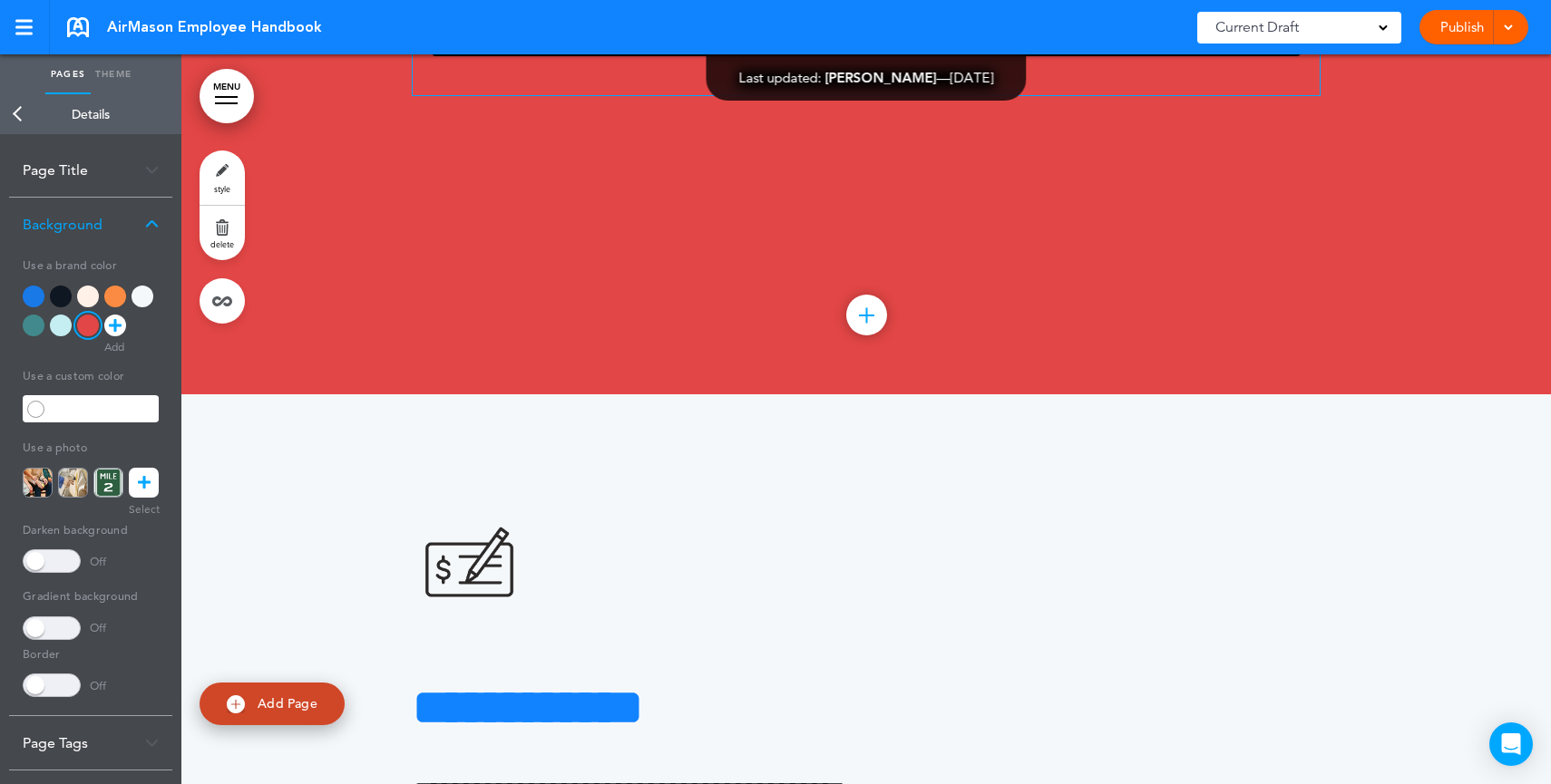
click at [147, 477] on icon at bounding box center [143, 482] width 12 height 30
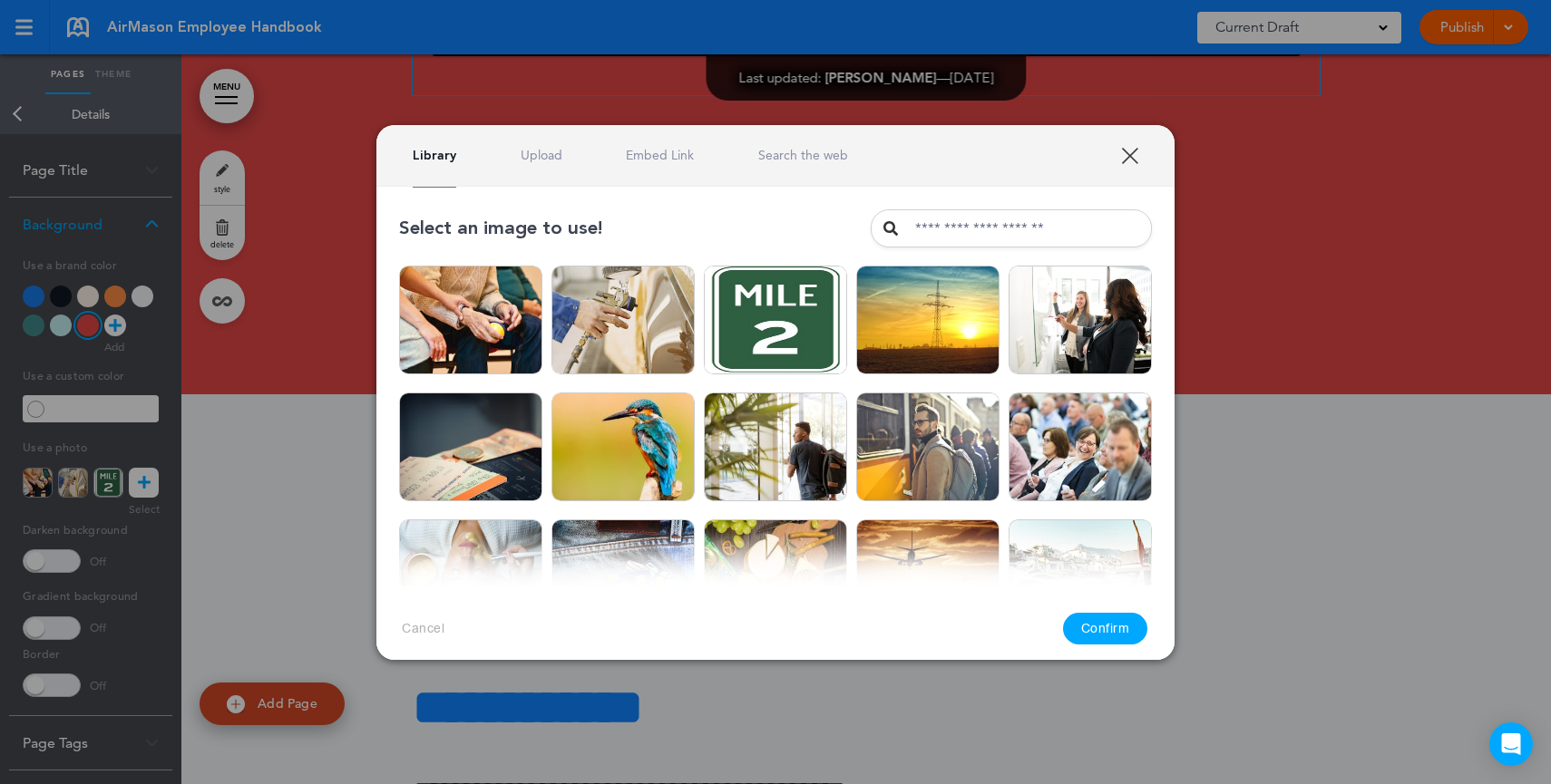
click at [536, 160] on link "Upload" at bounding box center [541, 155] width 41 height 17
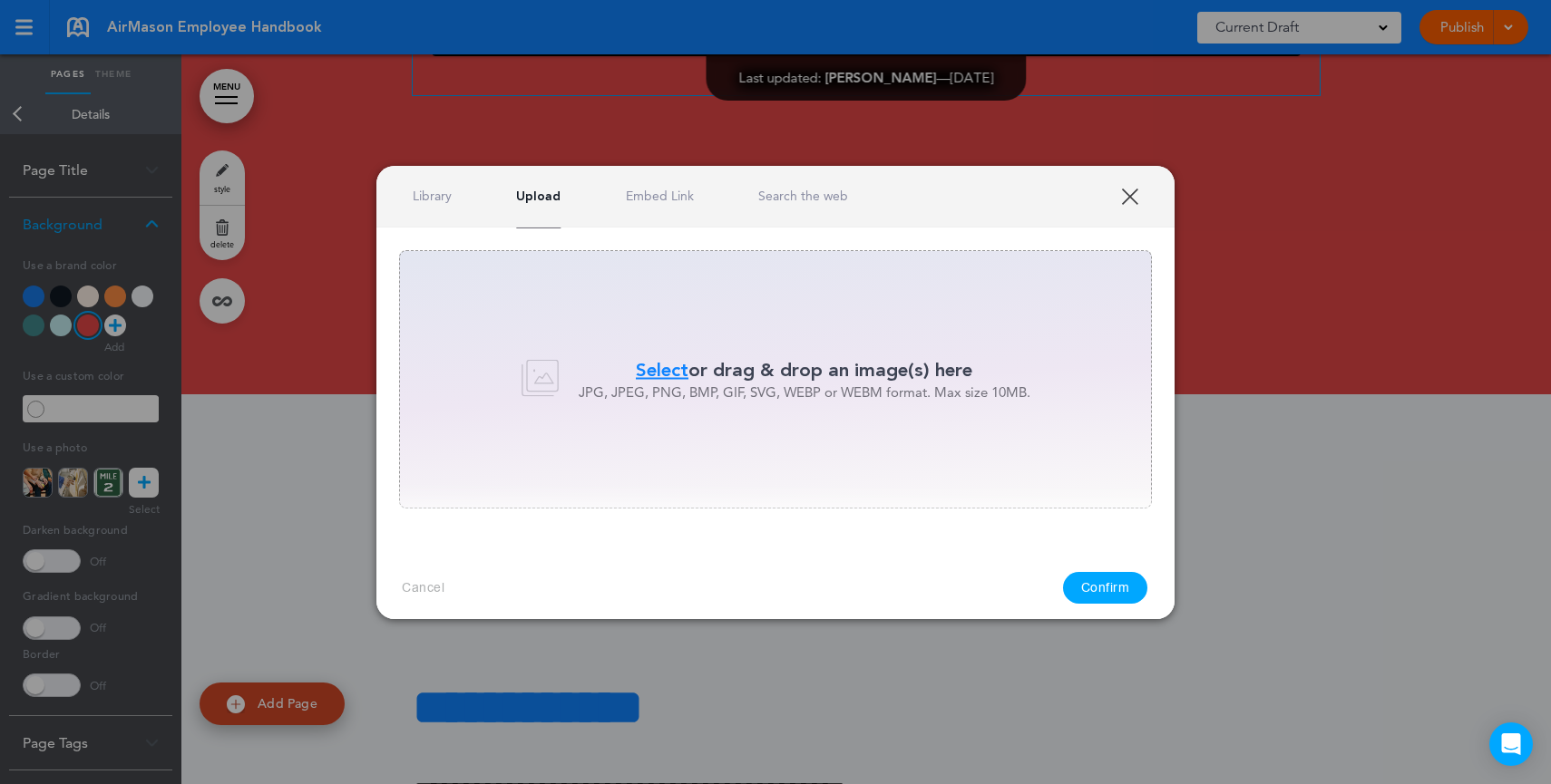
click at [792, 208] on div "Library Upload Embed Link Search the web" at bounding box center [775, 196] width 798 height 61
click at [793, 203] on link "Search the web" at bounding box center [802, 196] width 90 height 17
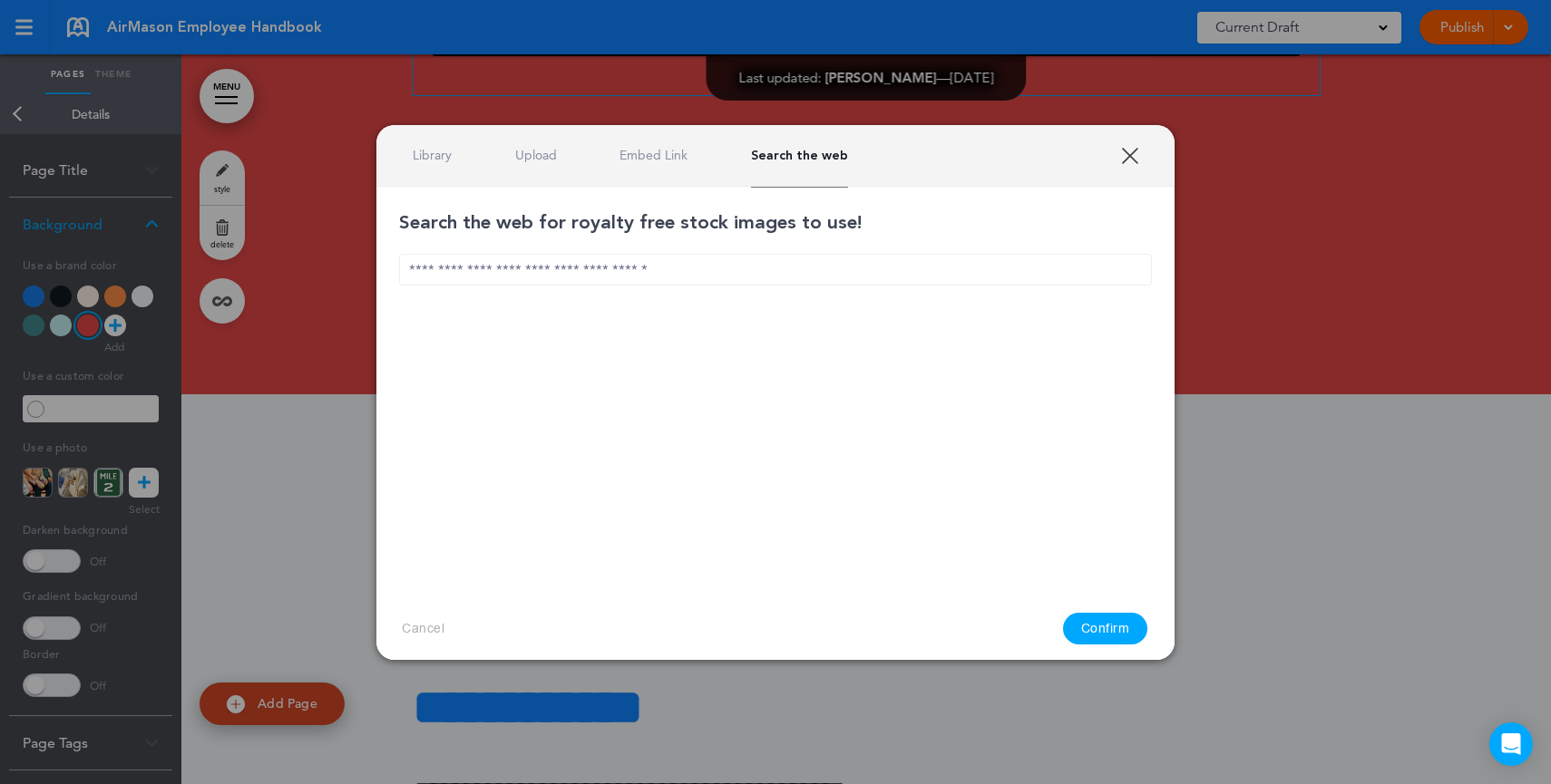
click at [747, 276] on input "text" at bounding box center [775, 270] width 752 height 32
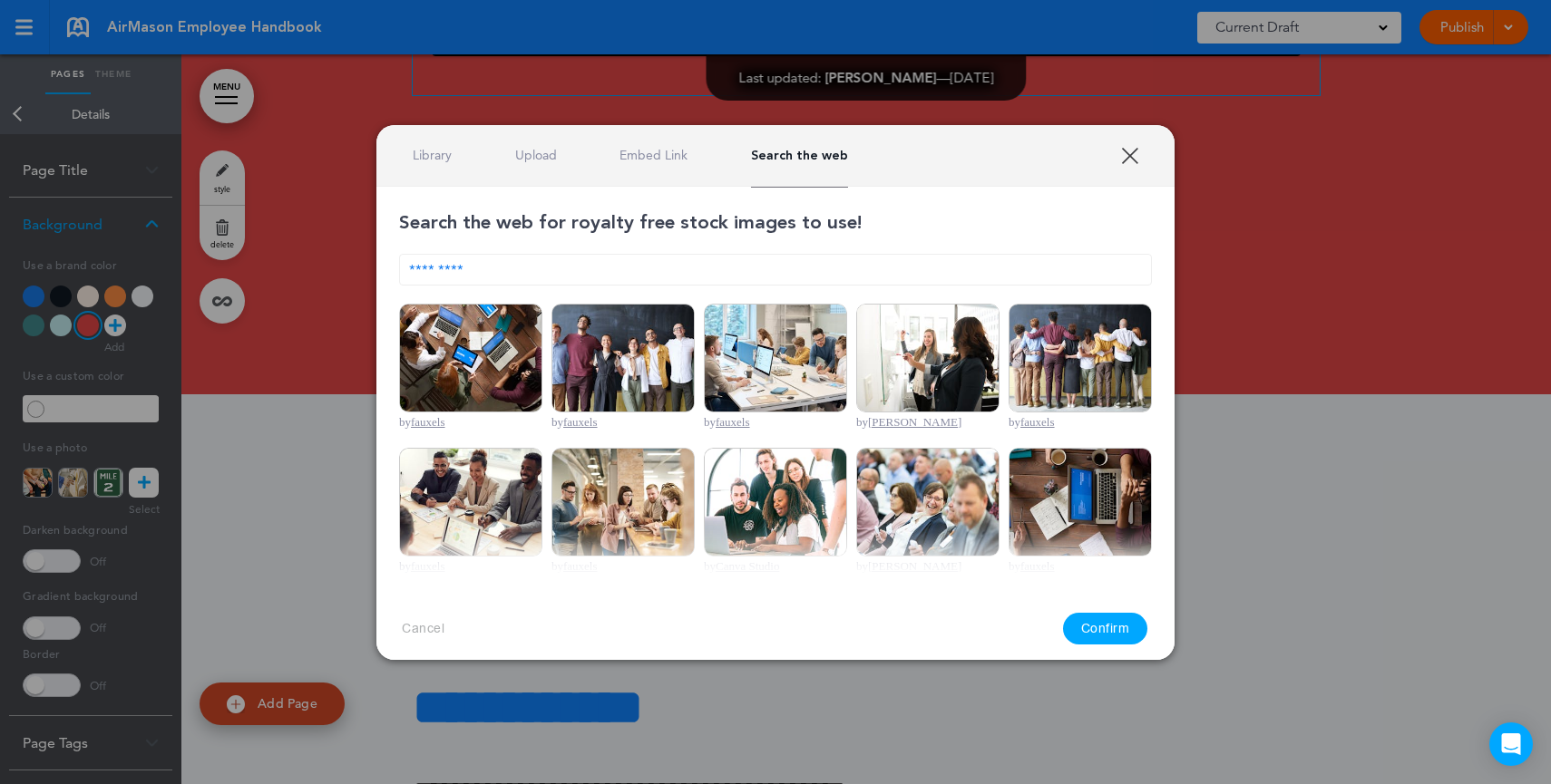
type input "*********"
drag, startPoint x: 637, startPoint y: 367, endPoint x: 780, endPoint y: 421, distance: 152.9
click at [637, 367] on img at bounding box center [623, 357] width 143 height 108
click at [1108, 623] on button "Confirm" at bounding box center [1105, 629] width 85 height 32
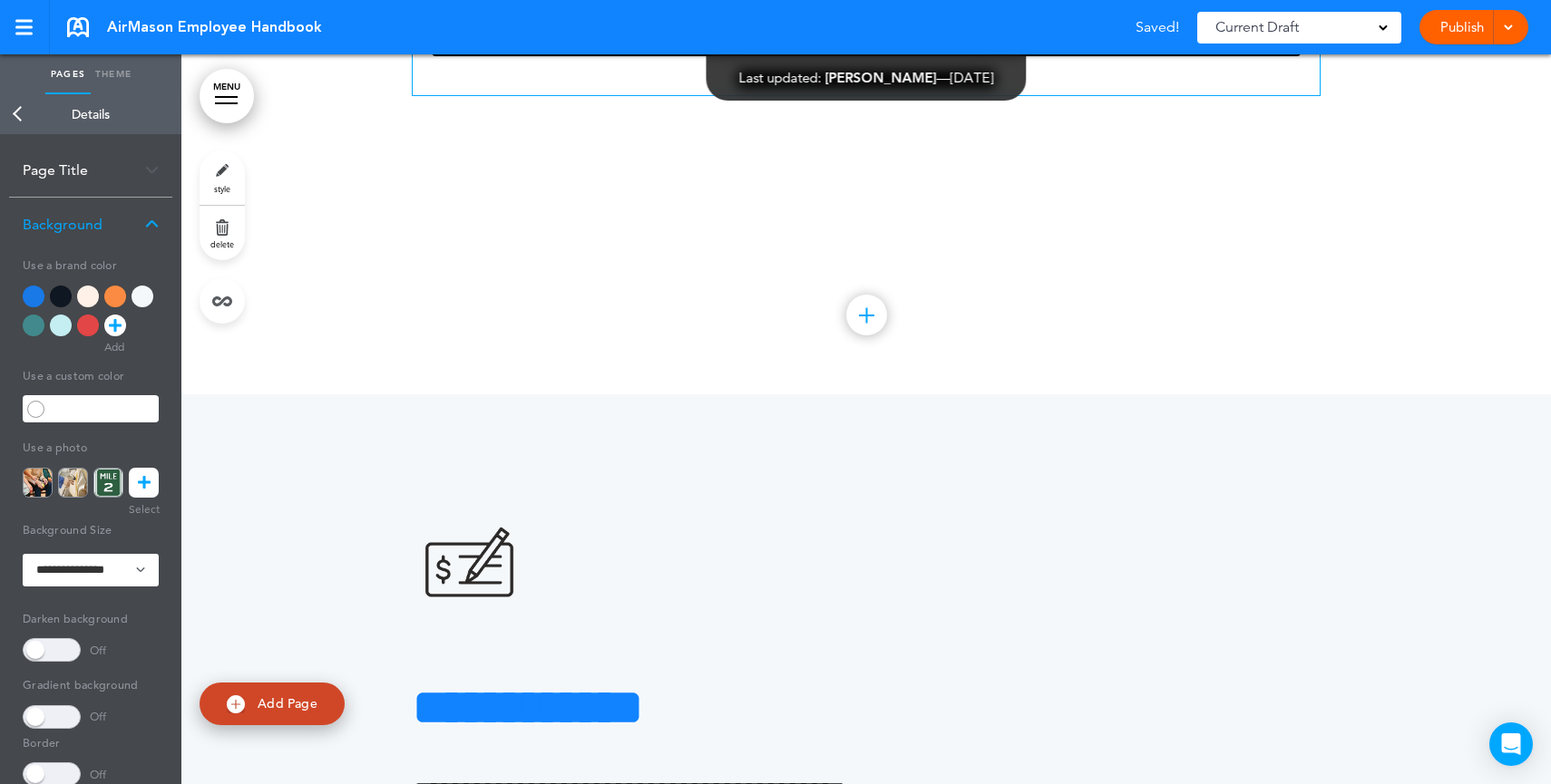
click at [69, 646] on span at bounding box center [52, 649] width 58 height 24
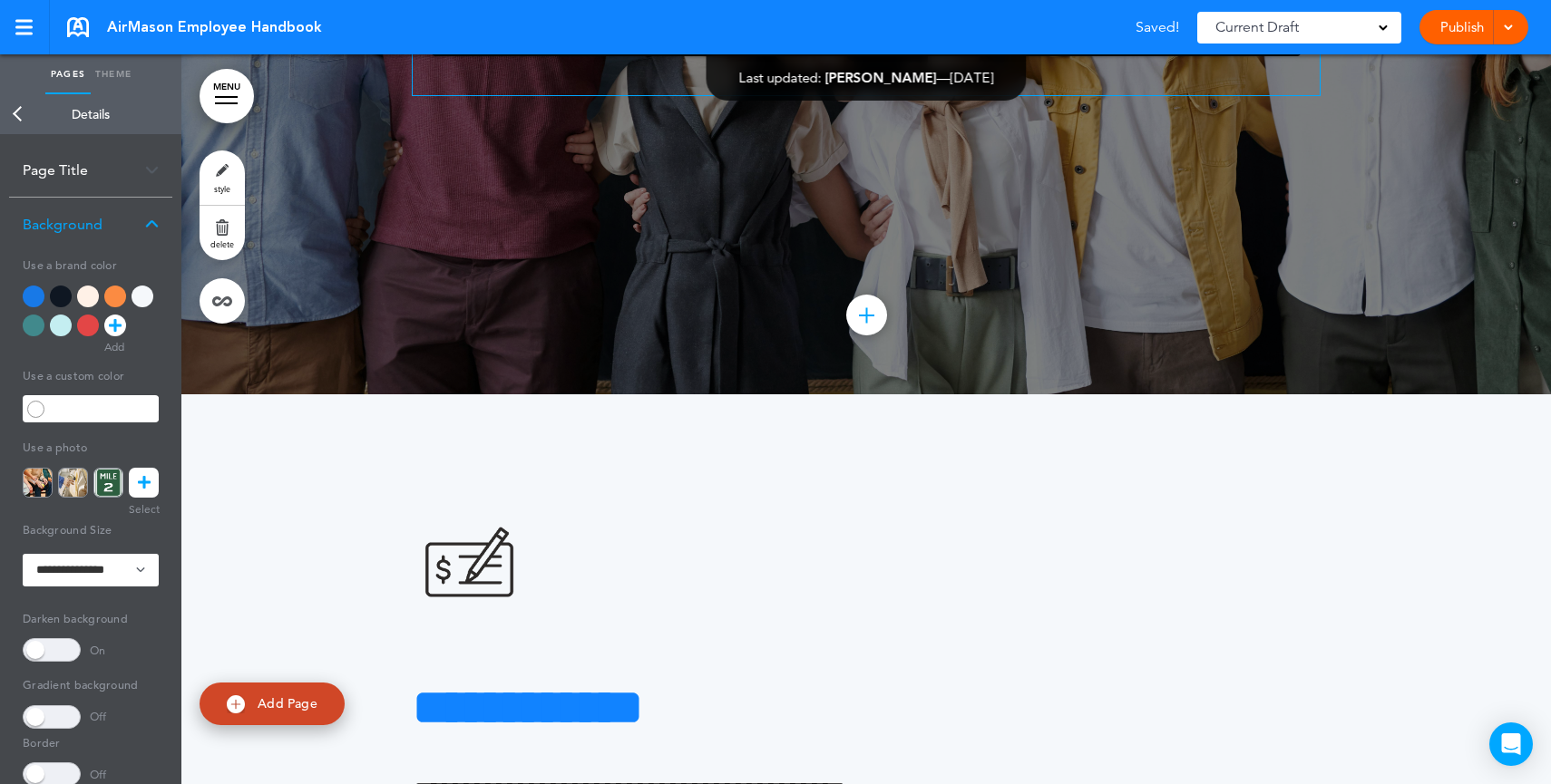
click at [69, 646] on span at bounding box center [52, 649] width 58 height 24
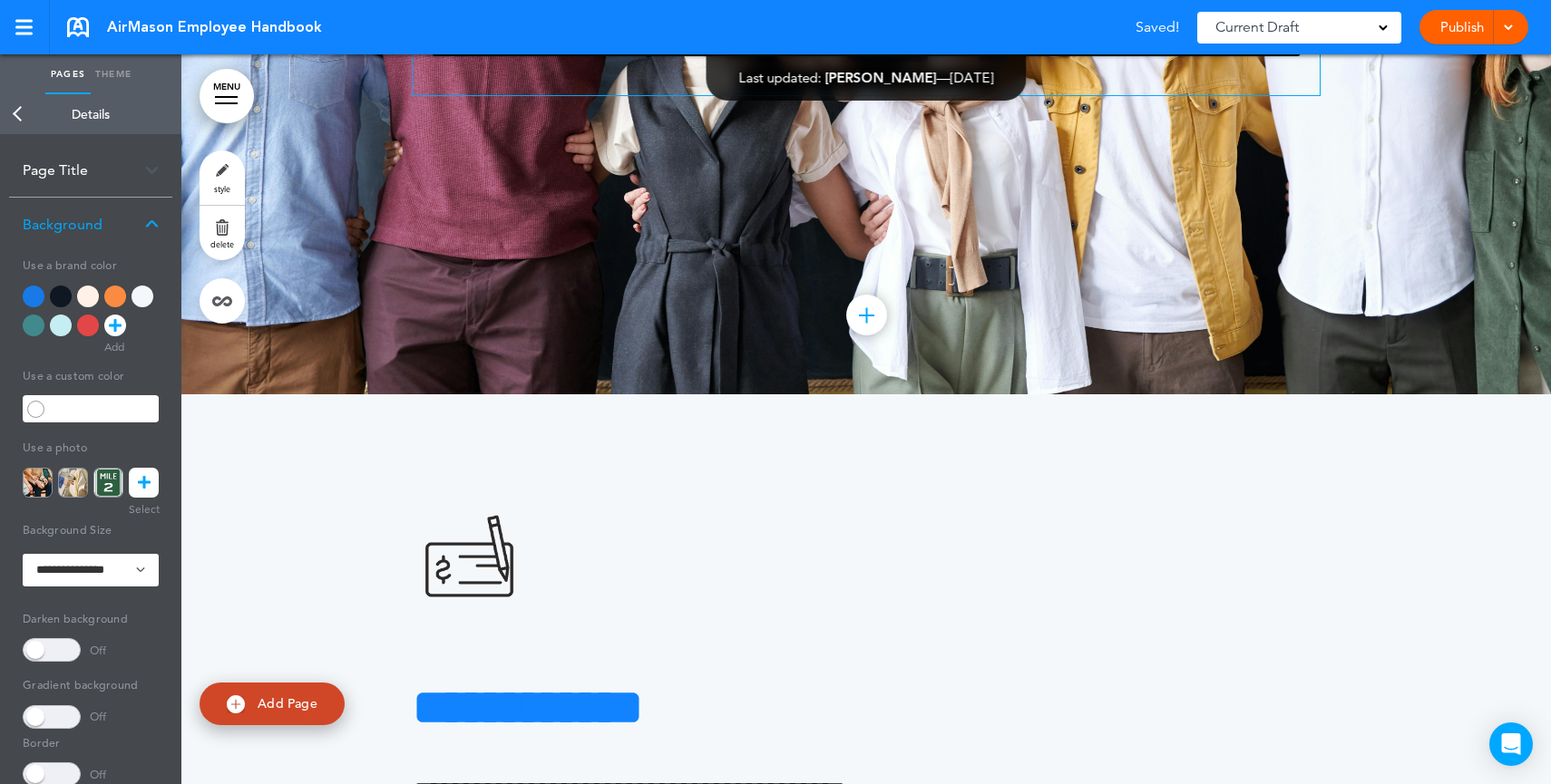
click at [68, 722] on span at bounding box center [52, 716] width 58 height 24
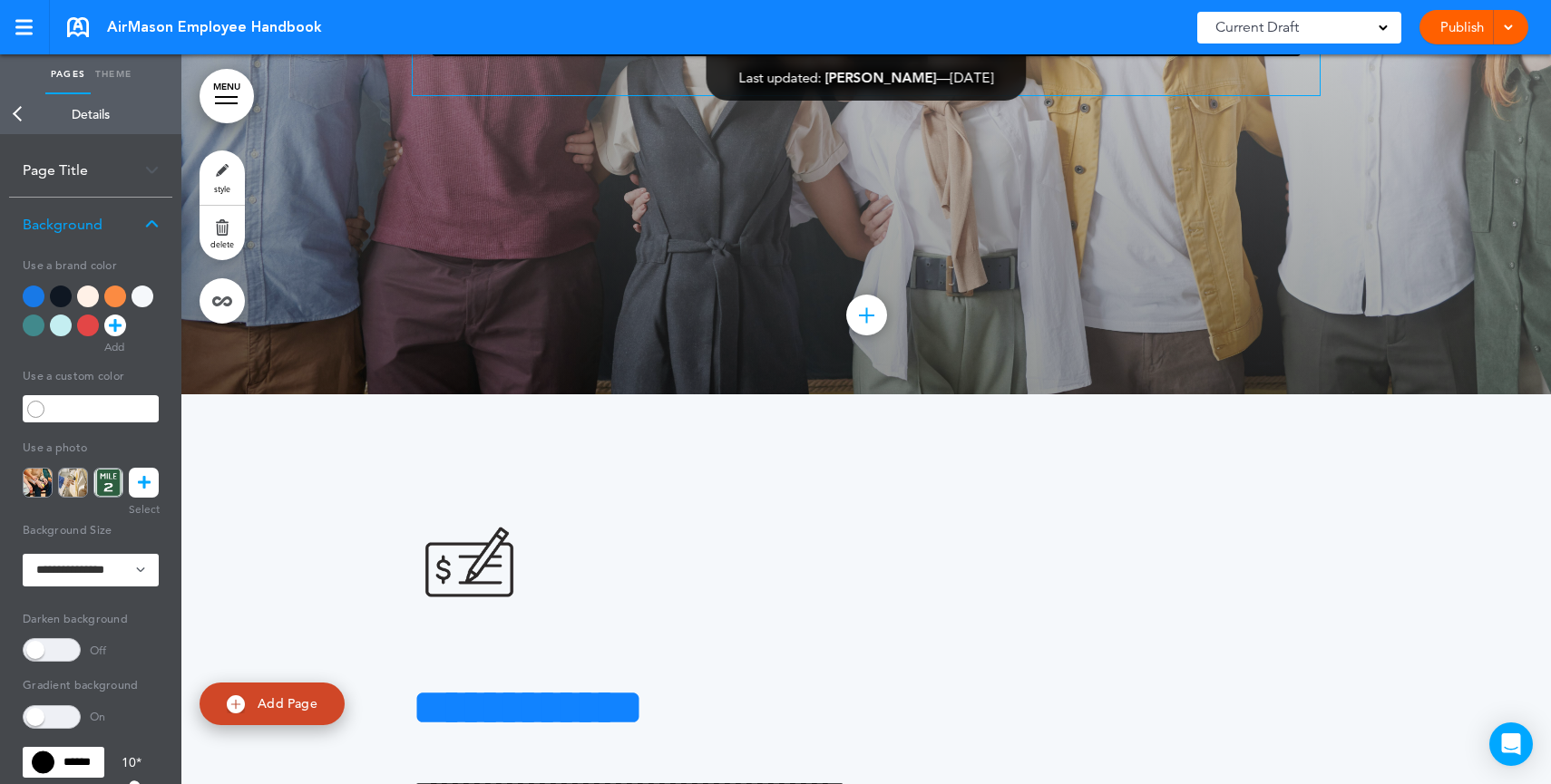
click at [59, 714] on span at bounding box center [52, 716] width 58 height 24
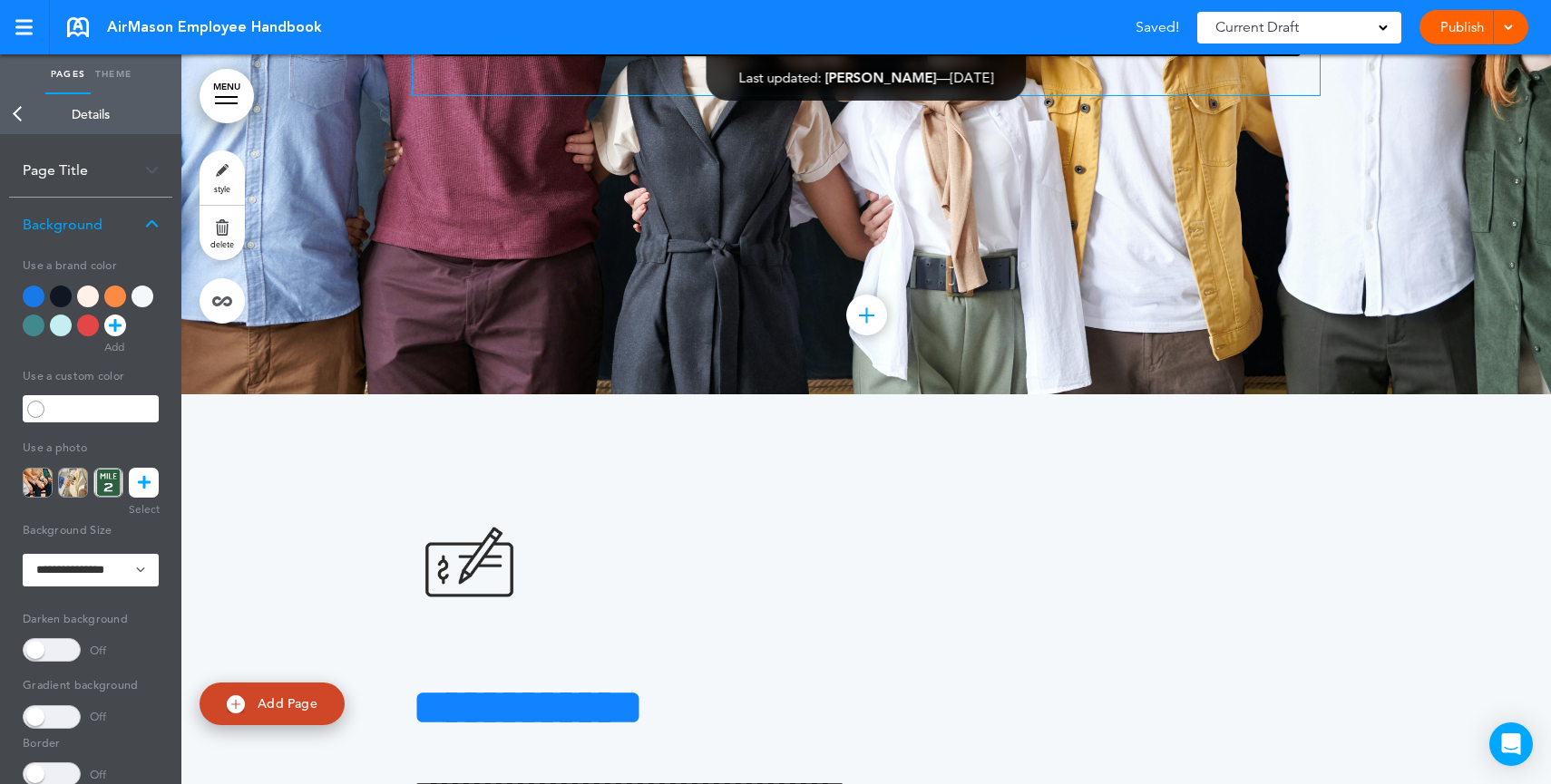
click at [151, 296] on div at bounding box center [141, 296] width 22 height 22
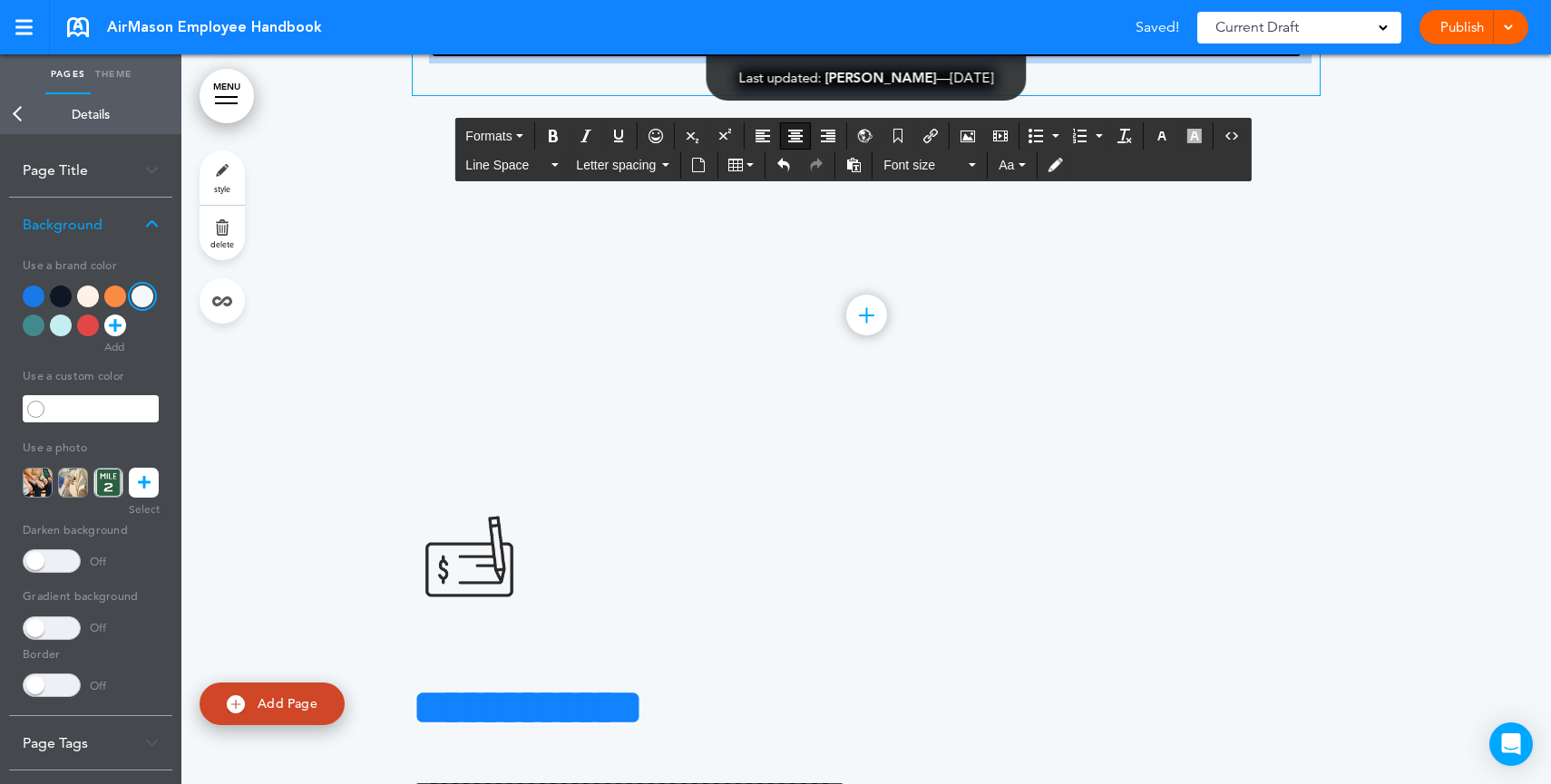
drag, startPoint x: 749, startPoint y: 290, endPoint x: 1174, endPoint y: 423, distance: 445.3
click at [1174, 95] on div "**********" at bounding box center [866, 0] width 907 height 190
click at [1174, 95] on h4 "**********" at bounding box center [866, 47] width 907 height 95
drag, startPoint x: 1167, startPoint y: 430, endPoint x: 701, endPoint y: 257, distance: 497.1
click at [701, 95] on div "**********" at bounding box center [866, 0] width 907 height 190
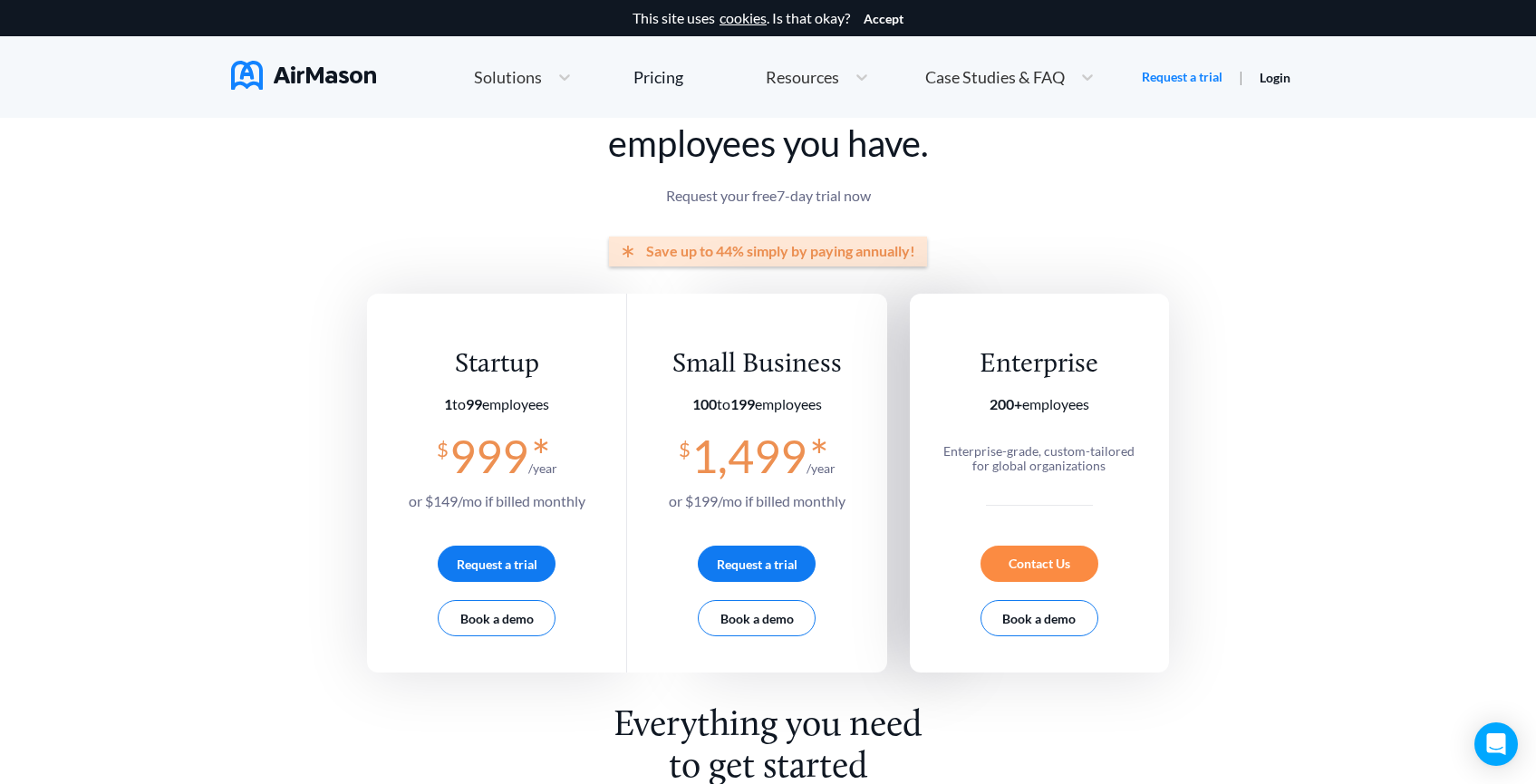
click at [1139, 329] on div "Enterprise 200+ employees Enterprise-grade, custom-tailored for global organiza…" at bounding box center [1039, 483] width 259 height 379
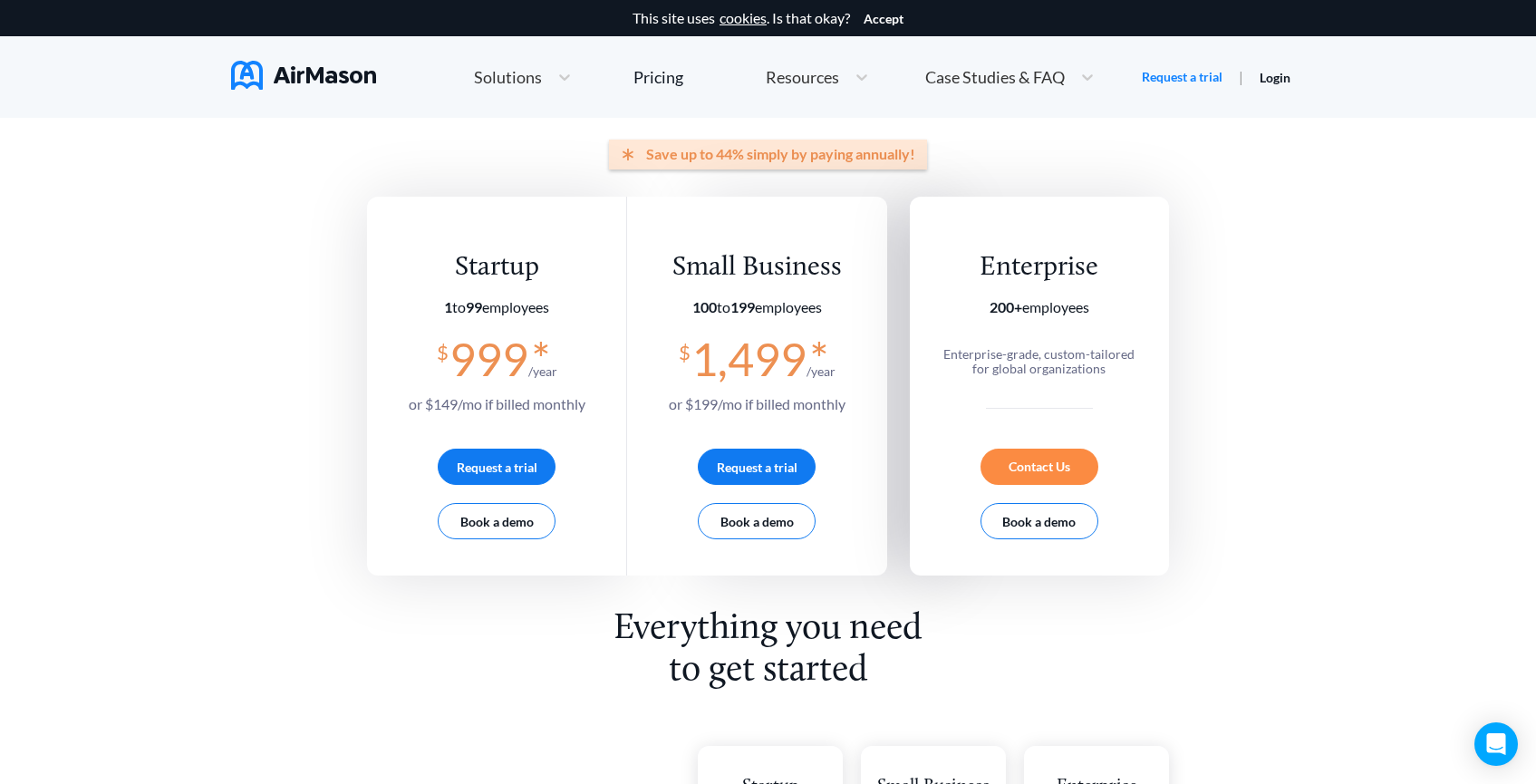
scroll to position [227, 0]
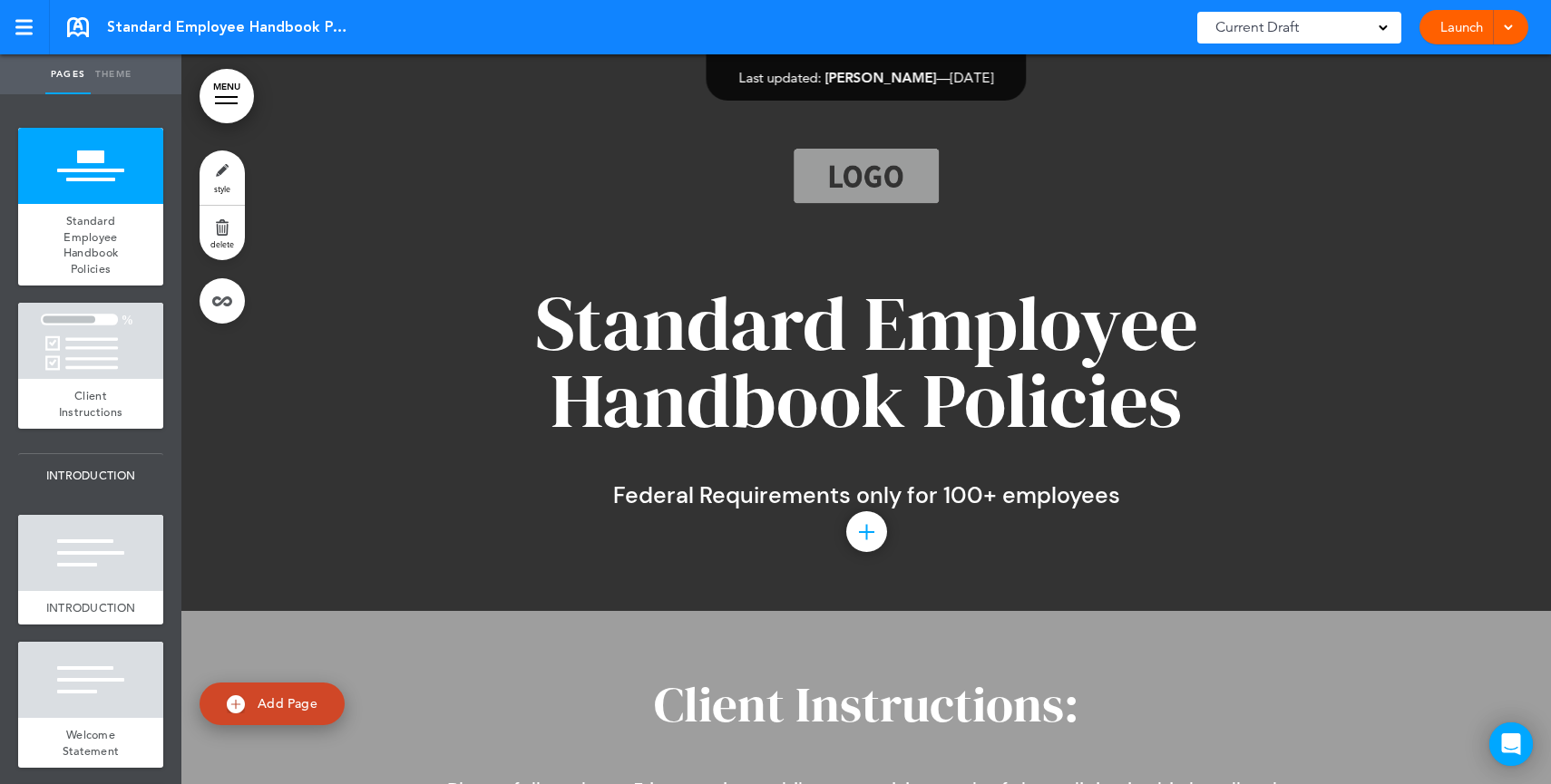
click at [675, 412] on span "Standard Employee Handbook Policies" at bounding box center [866, 361] width 663 height 182
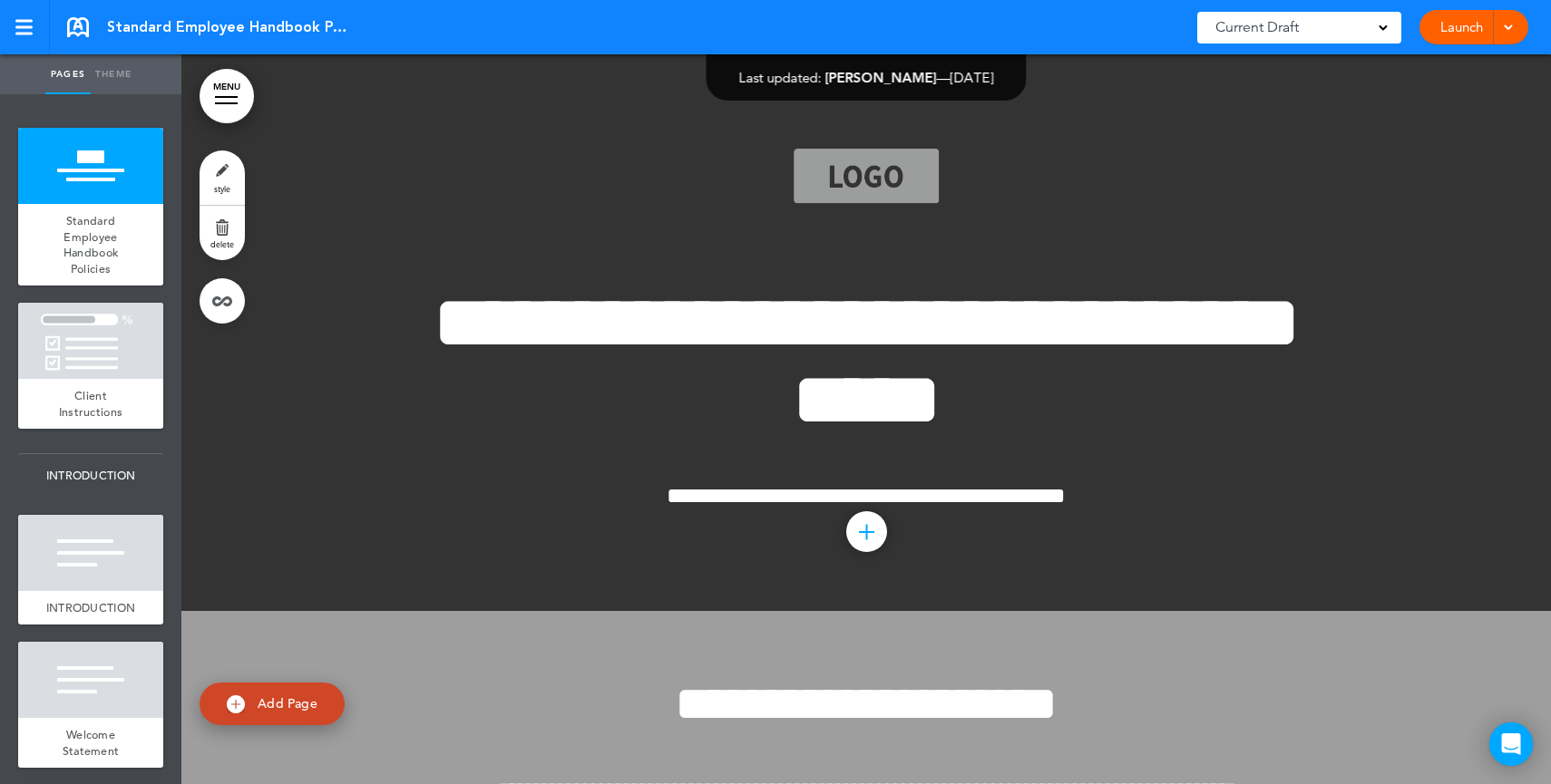
click at [223, 92] on link "MENU" at bounding box center [227, 96] width 55 height 55
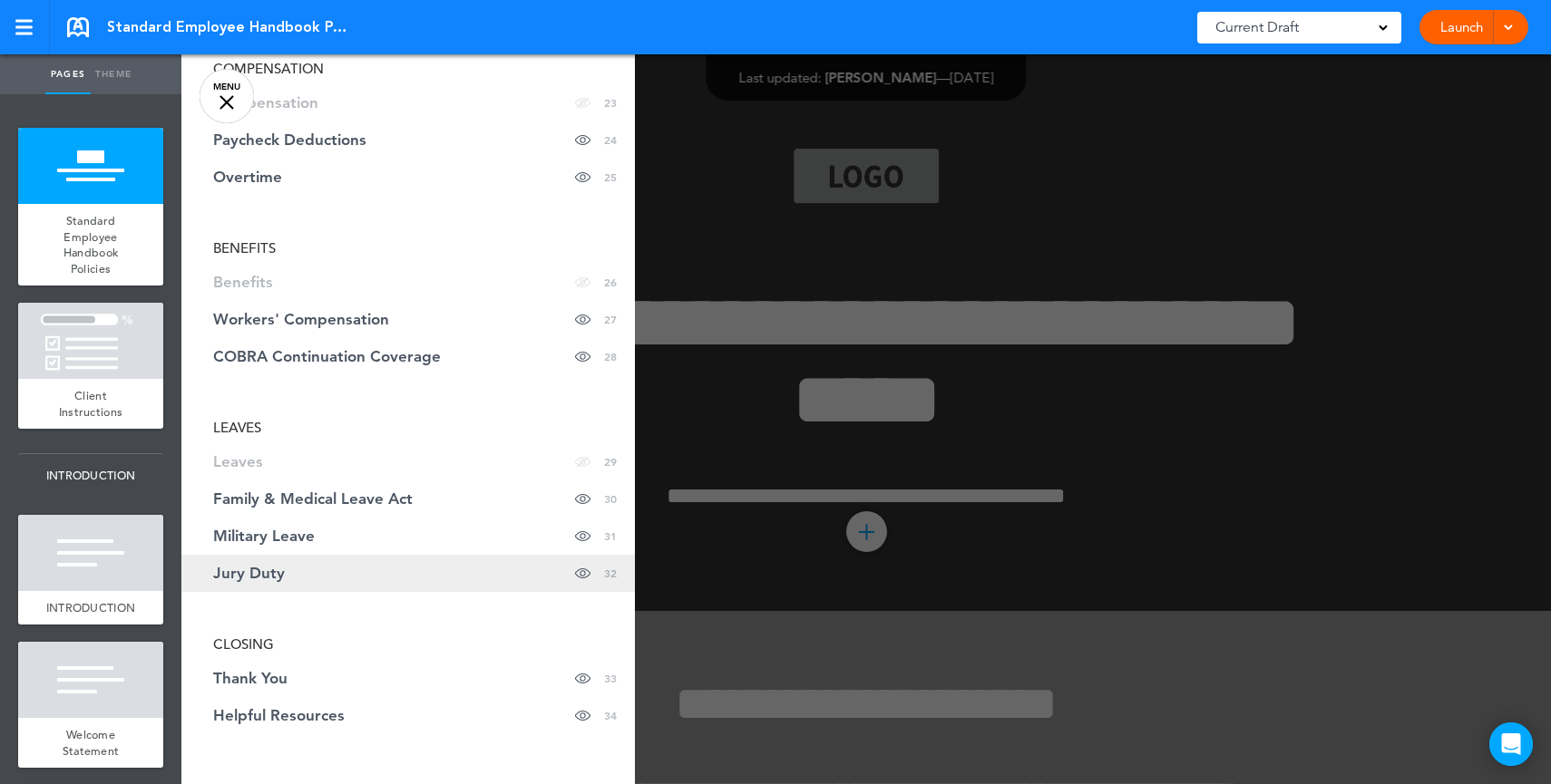
scroll to position [1319, 0]
click at [280, 571] on span "Jury Duty" at bounding box center [249, 570] width 72 height 15
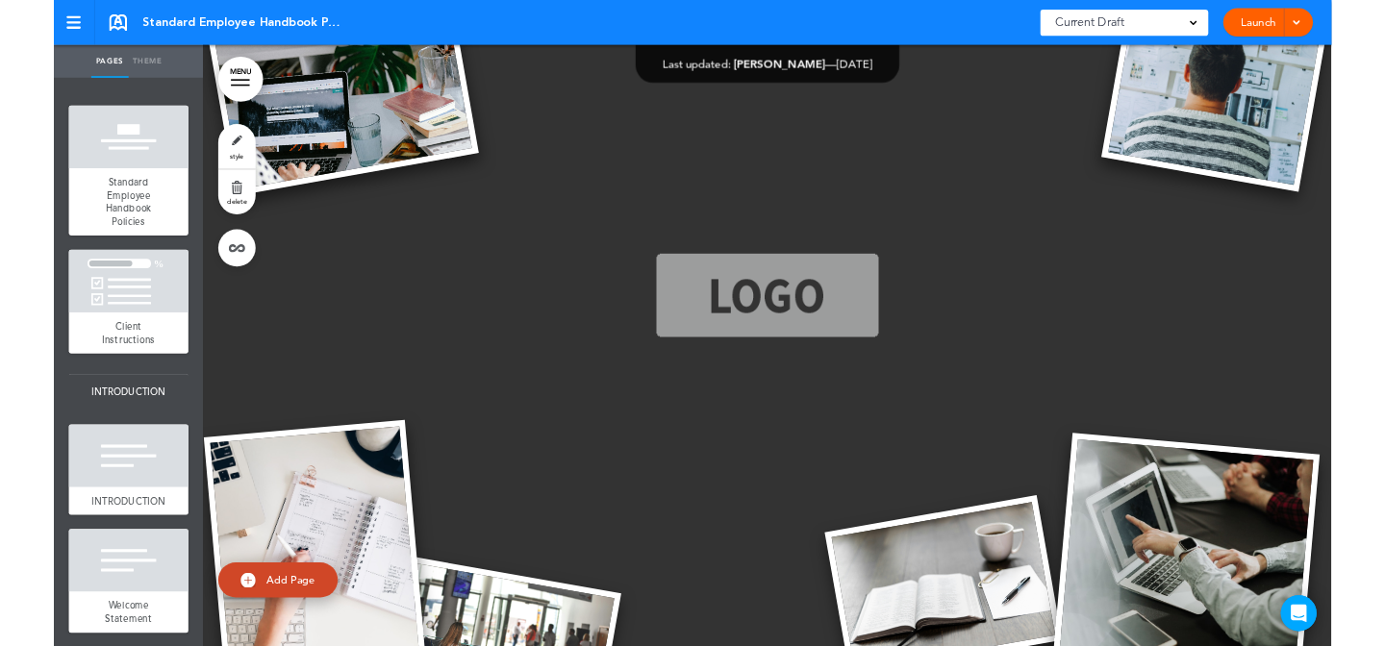
scroll to position [33401, 0]
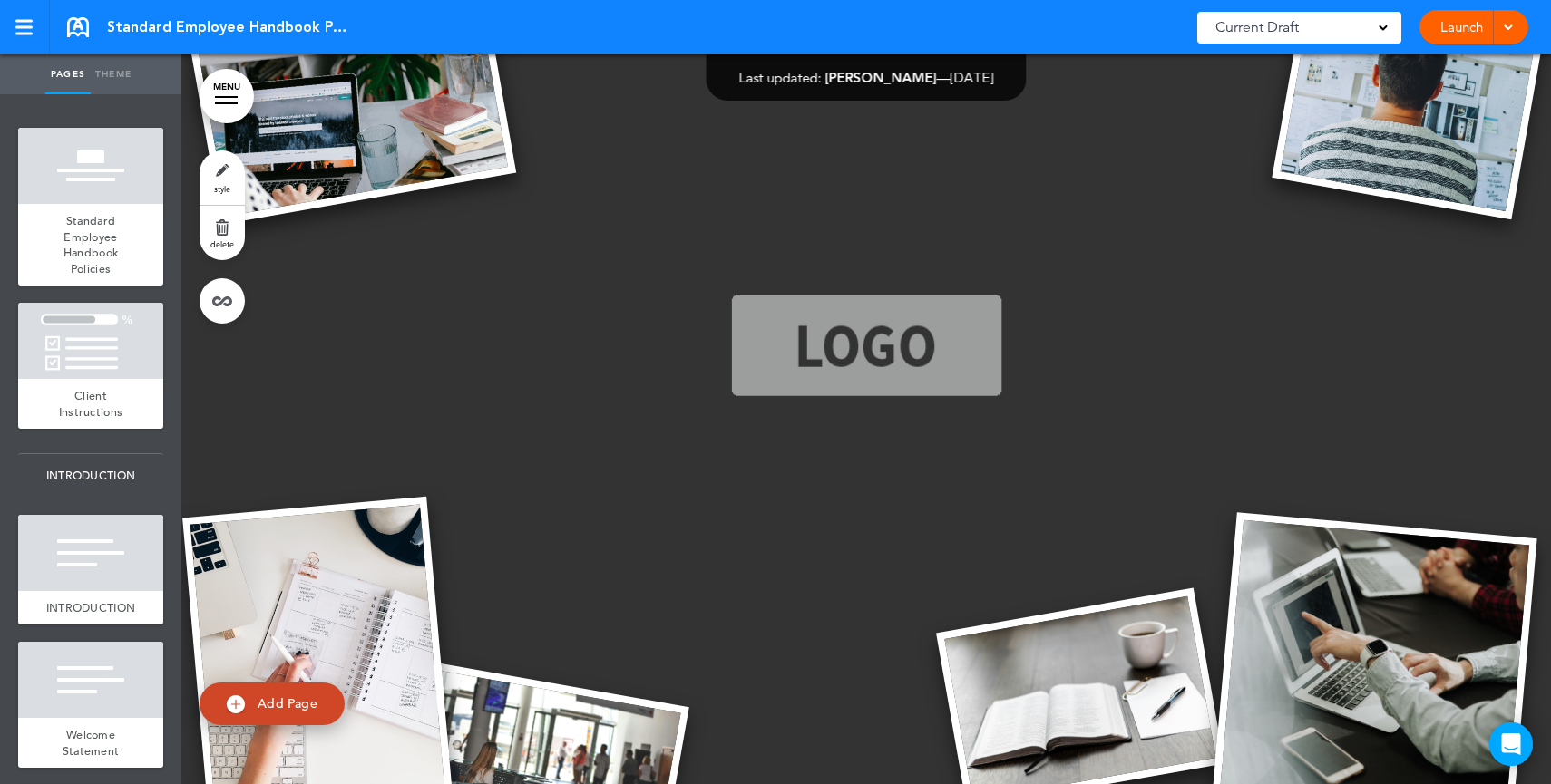
click at [1062, 255] on div at bounding box center [866, 419] width 1369 height 982
